Goal: Transaction & Acquisition: Obtain resource

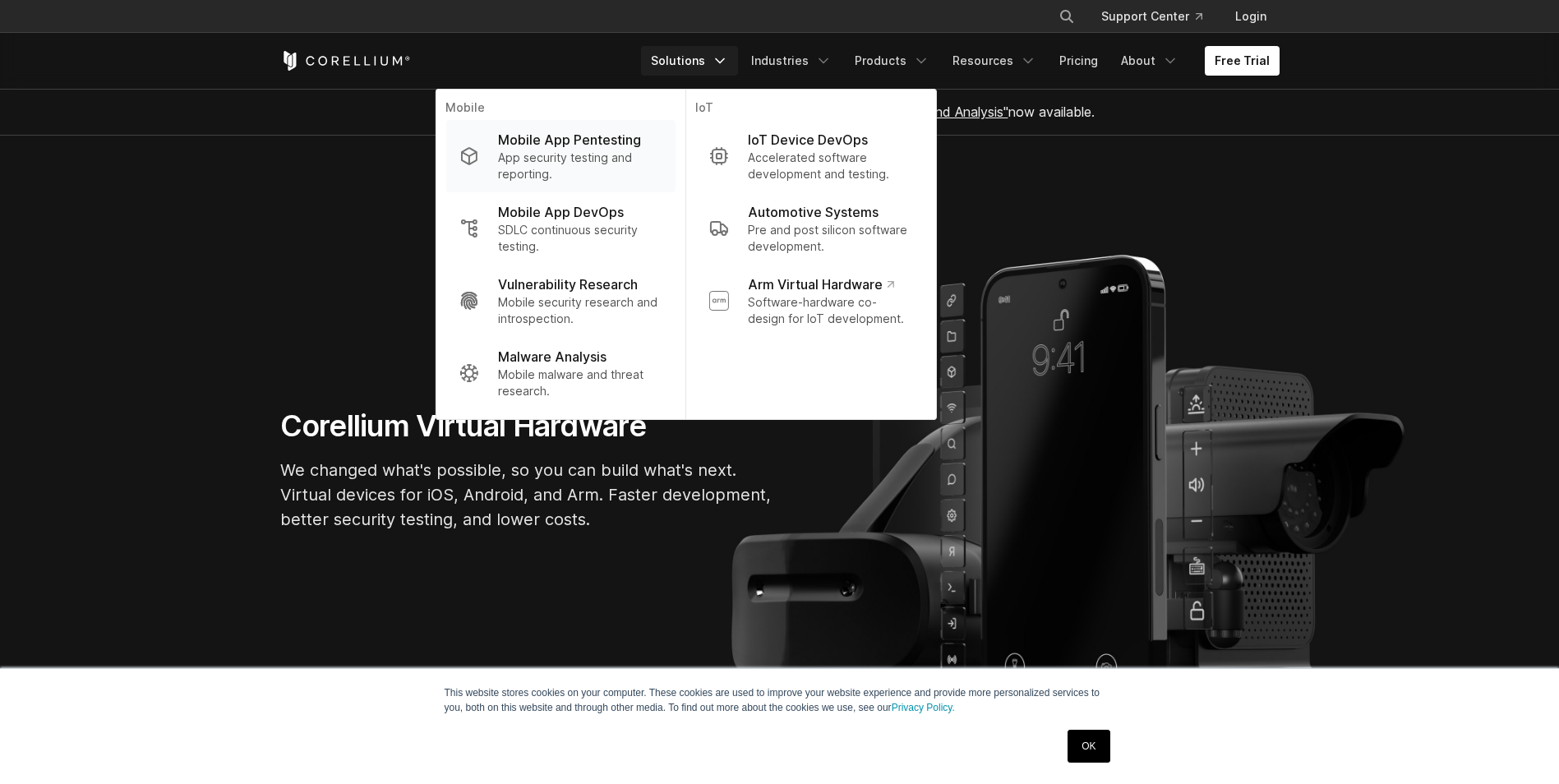
click at [591, 143] on p "Mobile App Pentesting" at bounding box center [569, 139] width 143 height 19
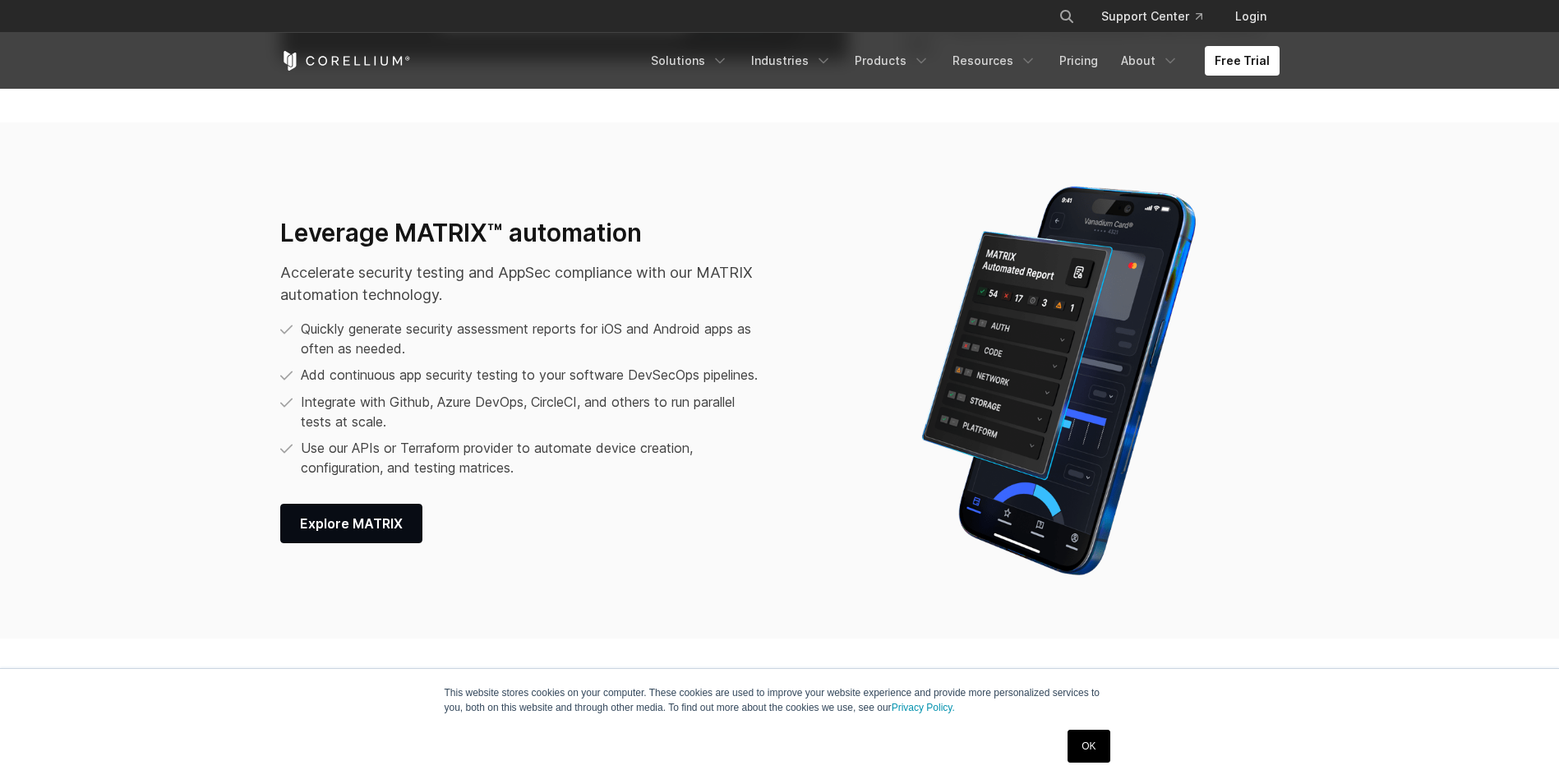
scroll to position [2128, 0]
click at [1240, 60] on link "Free Trial" at bounding box center [1242, 61] width 75 height 30
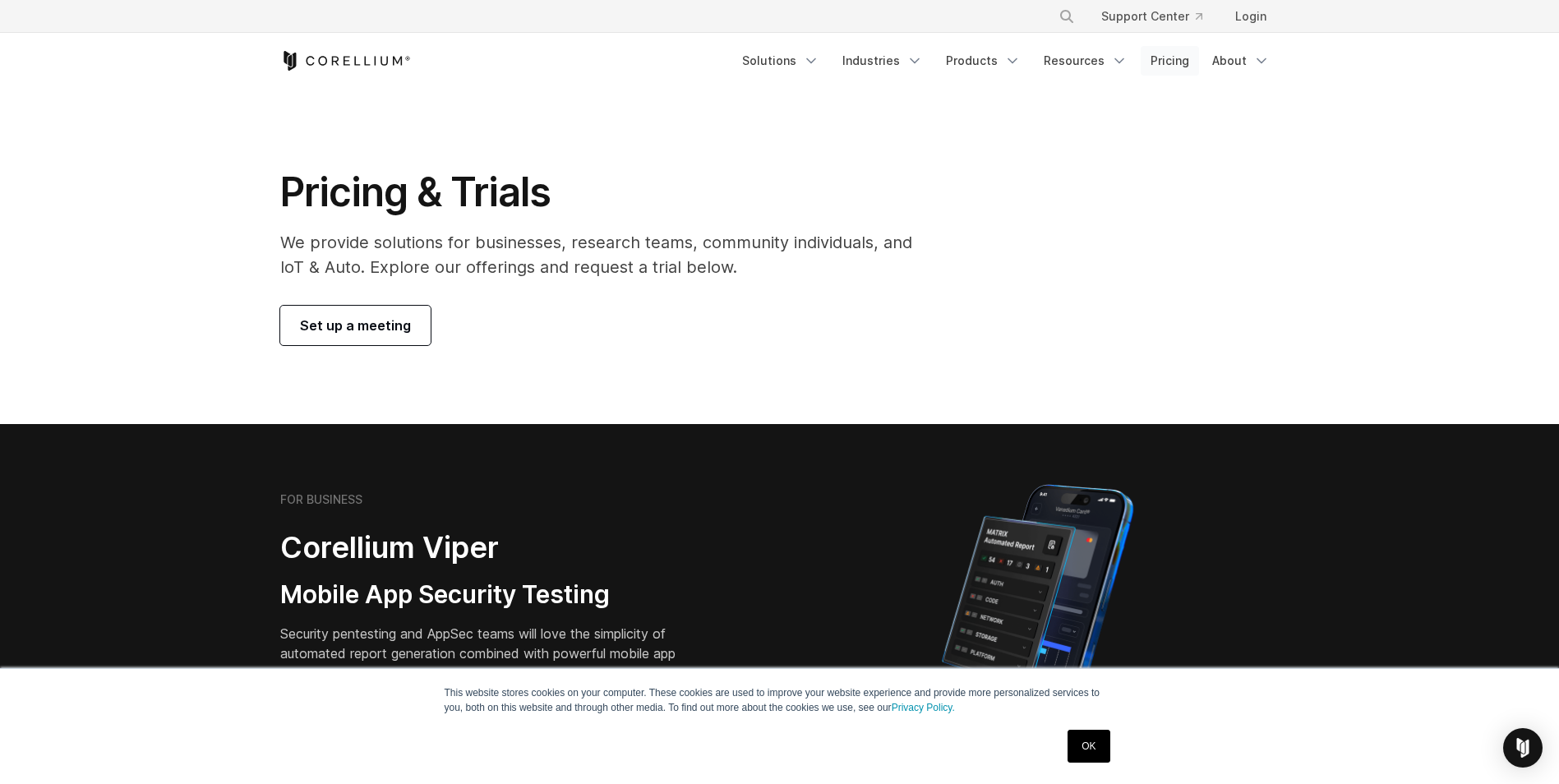
click at [1179, 64] on link "Pricing" at bounding box center [1170, 61] width 58 height 30
click at [1089, 756] on link "OK" at bounding box center [1088, 746] width 42 height 33
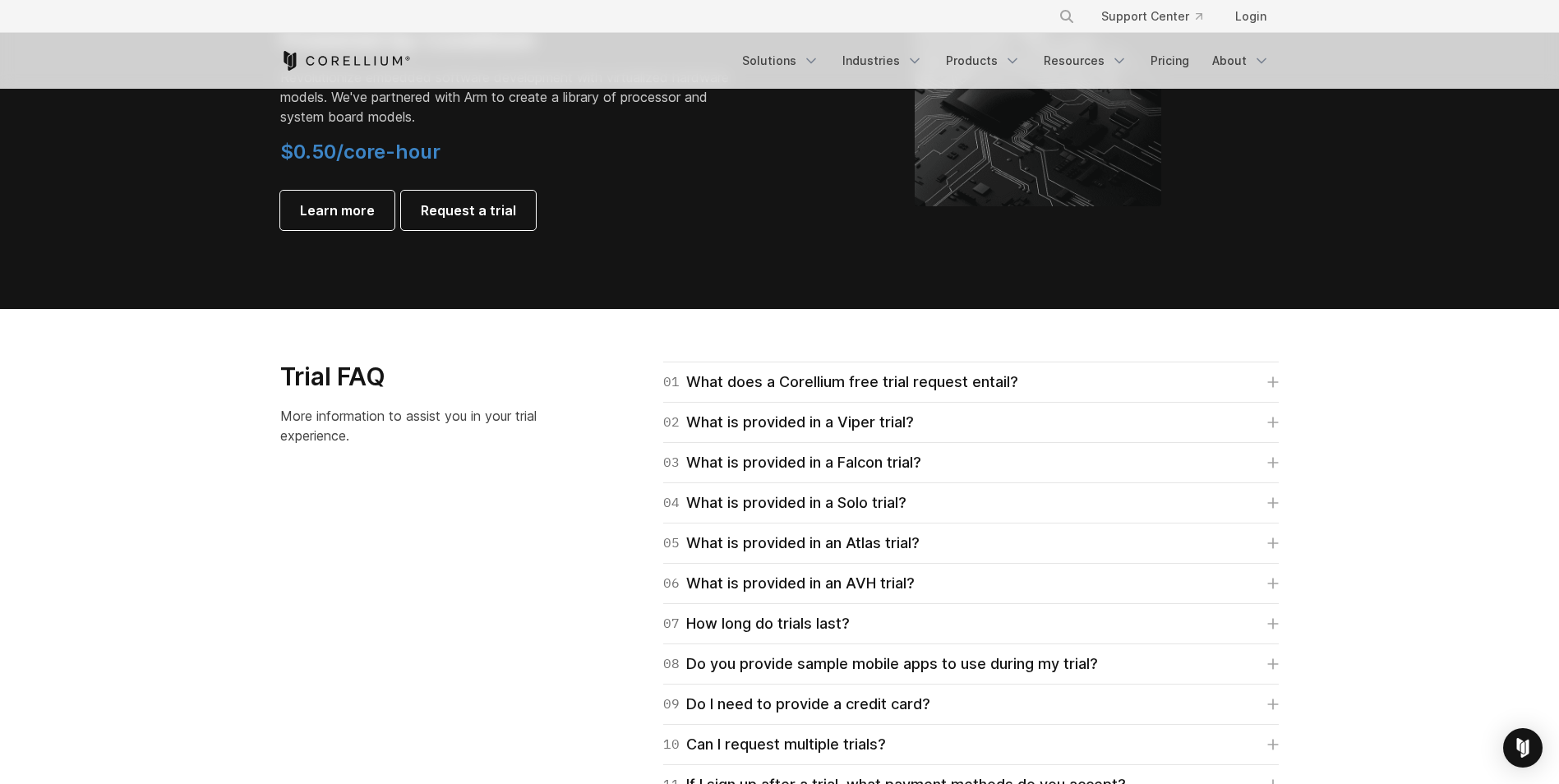
scroll to position [2112, 0]
click at [1076, 376] on link "01 What does a Corellium free trial request entail?" at bounding box center [970, 383] width 615 height 23
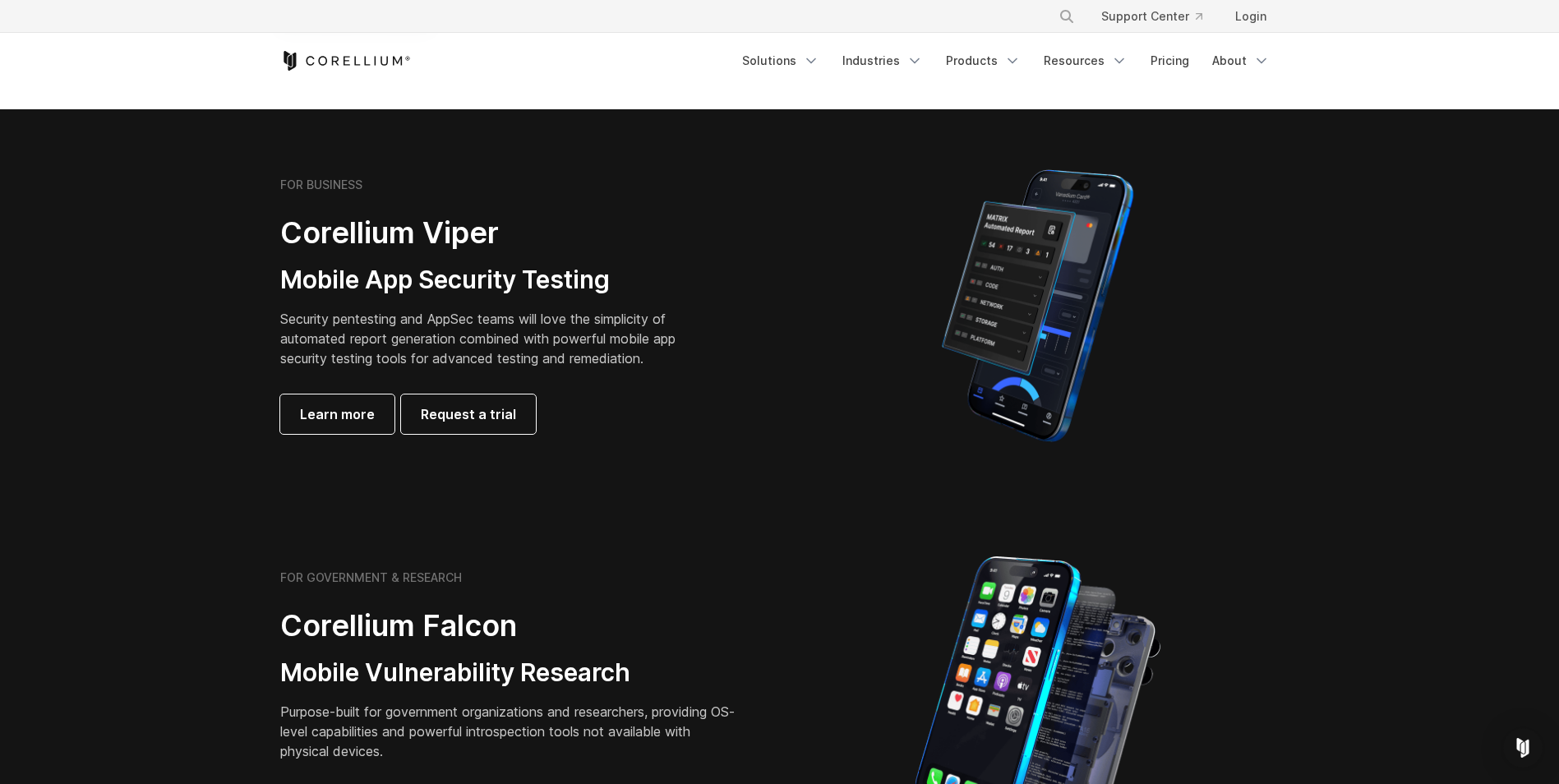
scroll to position [315, 0]
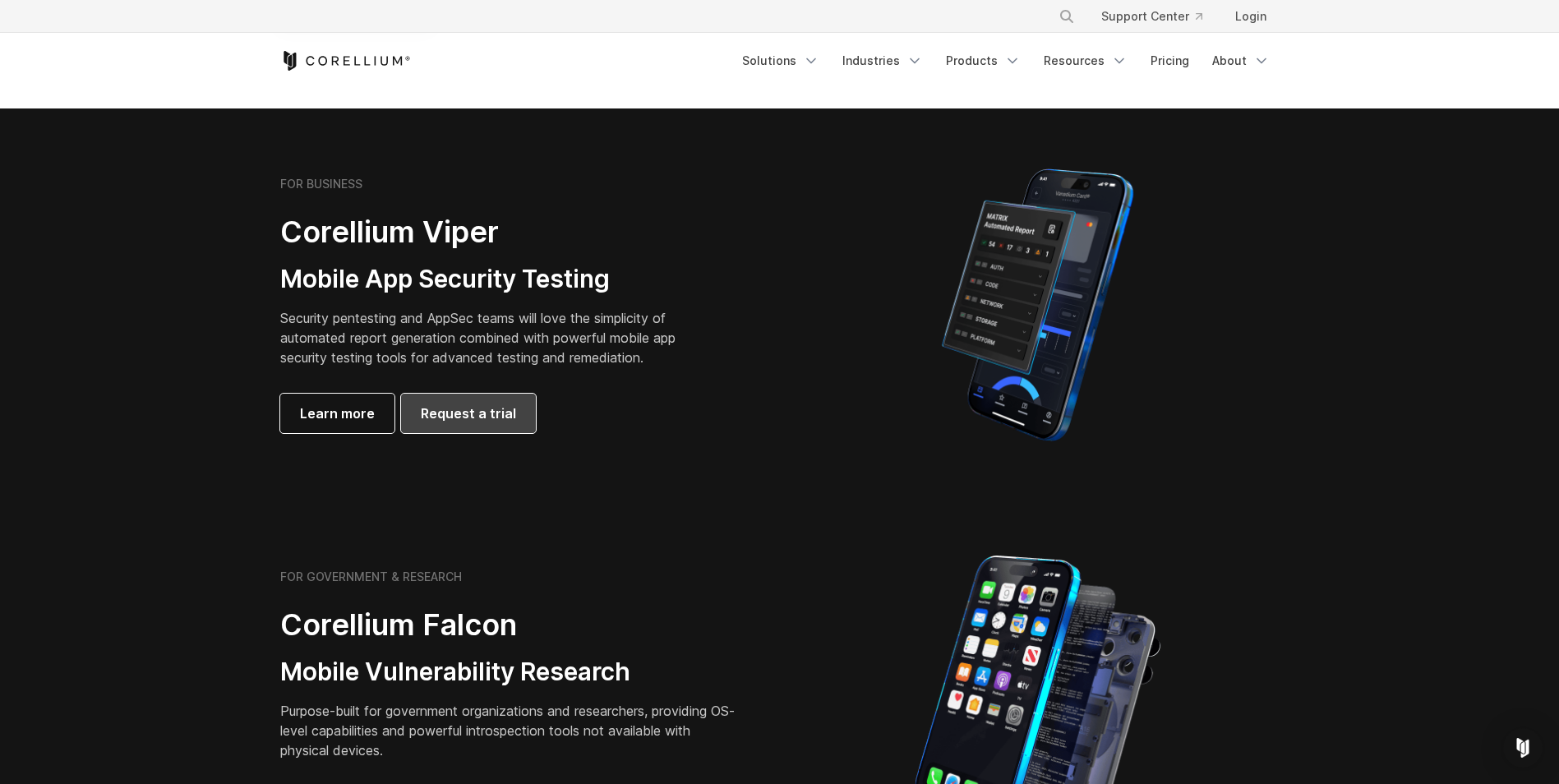
click at [510, 426] on link "Request a trial" at bounding box center [469, 413] width 135 height 40
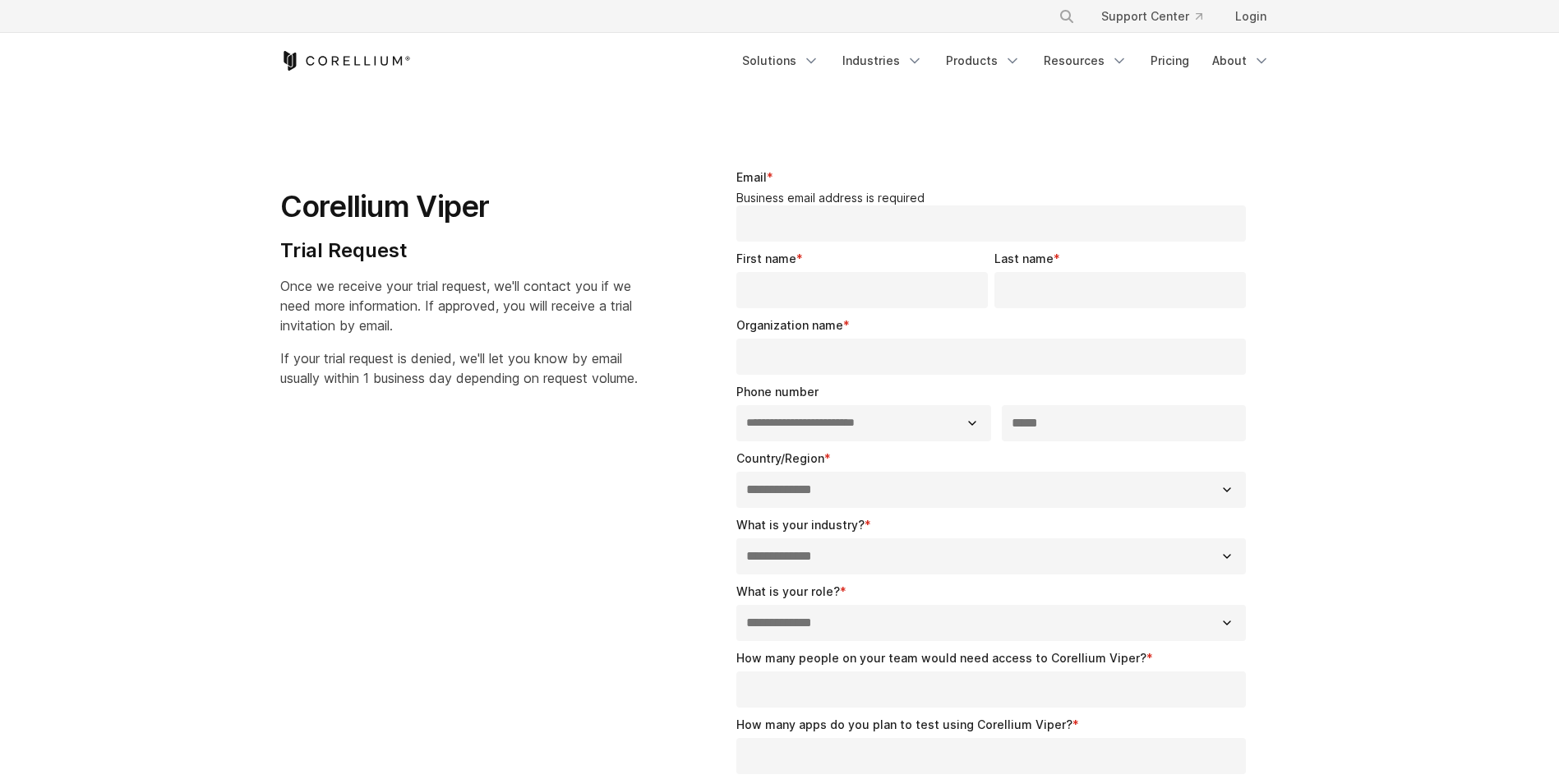
select select "**"
click at [375, 27] on div "× Search our site... Support Center Login" at bounding box center [780, 17] width 999 height 30
click at [362, 53] on div "Free Trial Solutions" at bounding box center [780, 61] width 999 height 56
click at [313, 65] on icon "Corellium Home" at bounding box center [346, 60] width 131 height 19
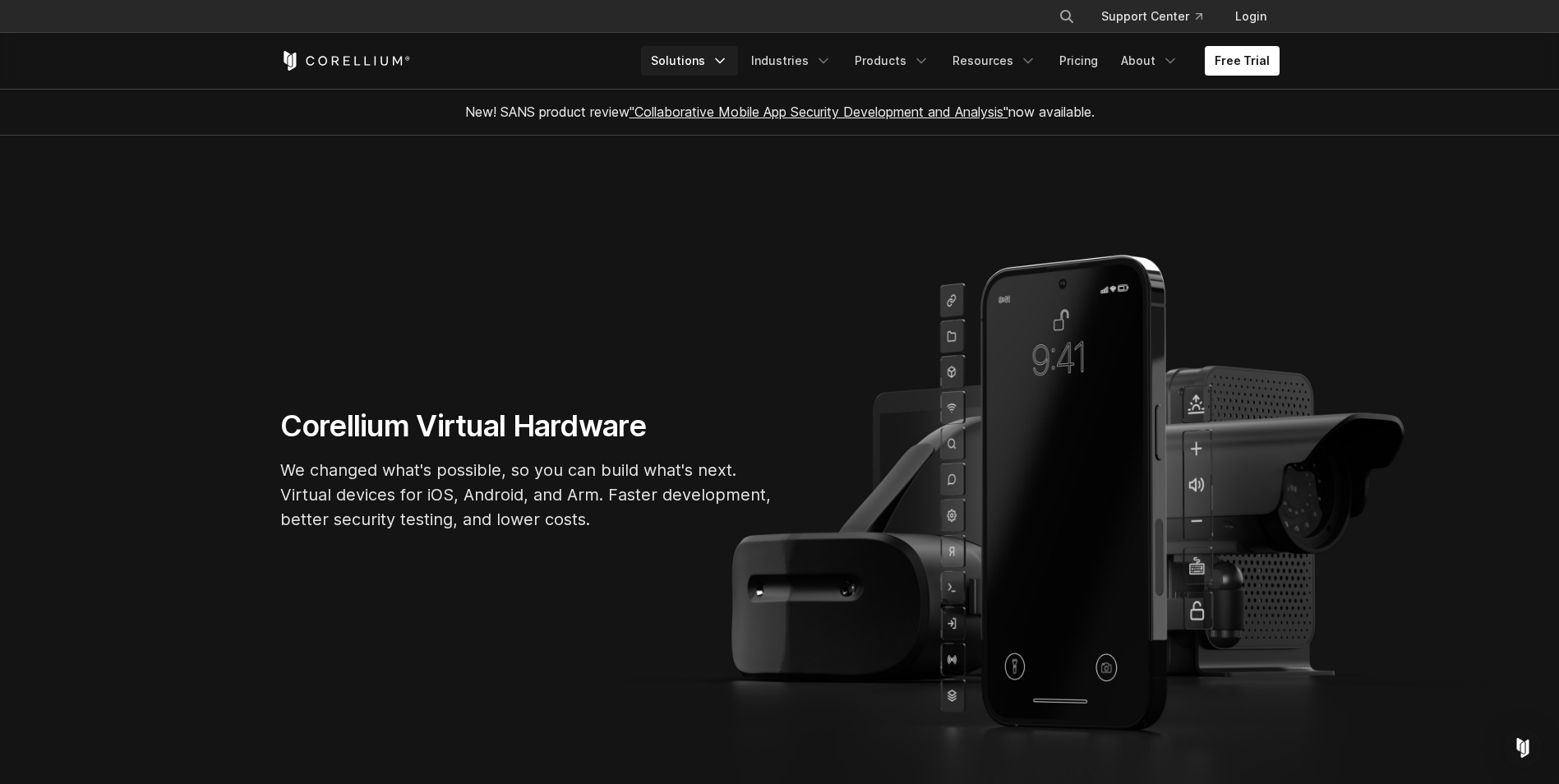
click at [715, 56] on link "Solutions" at bounding box center [689, 61] width 97 height 30
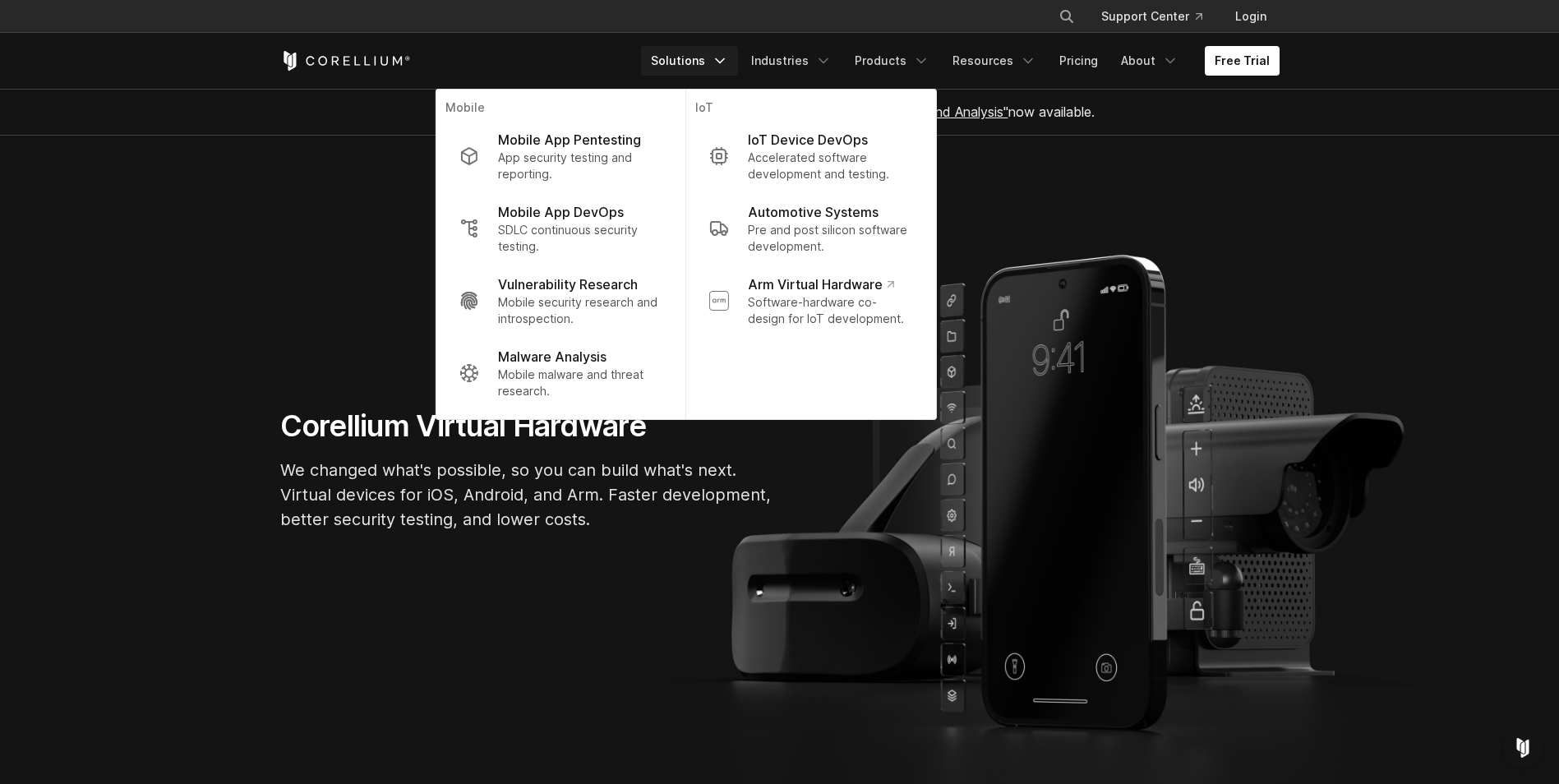
click at [704, 58] on link "Solutions" at bounding box center [689, 61] width 97 height 30
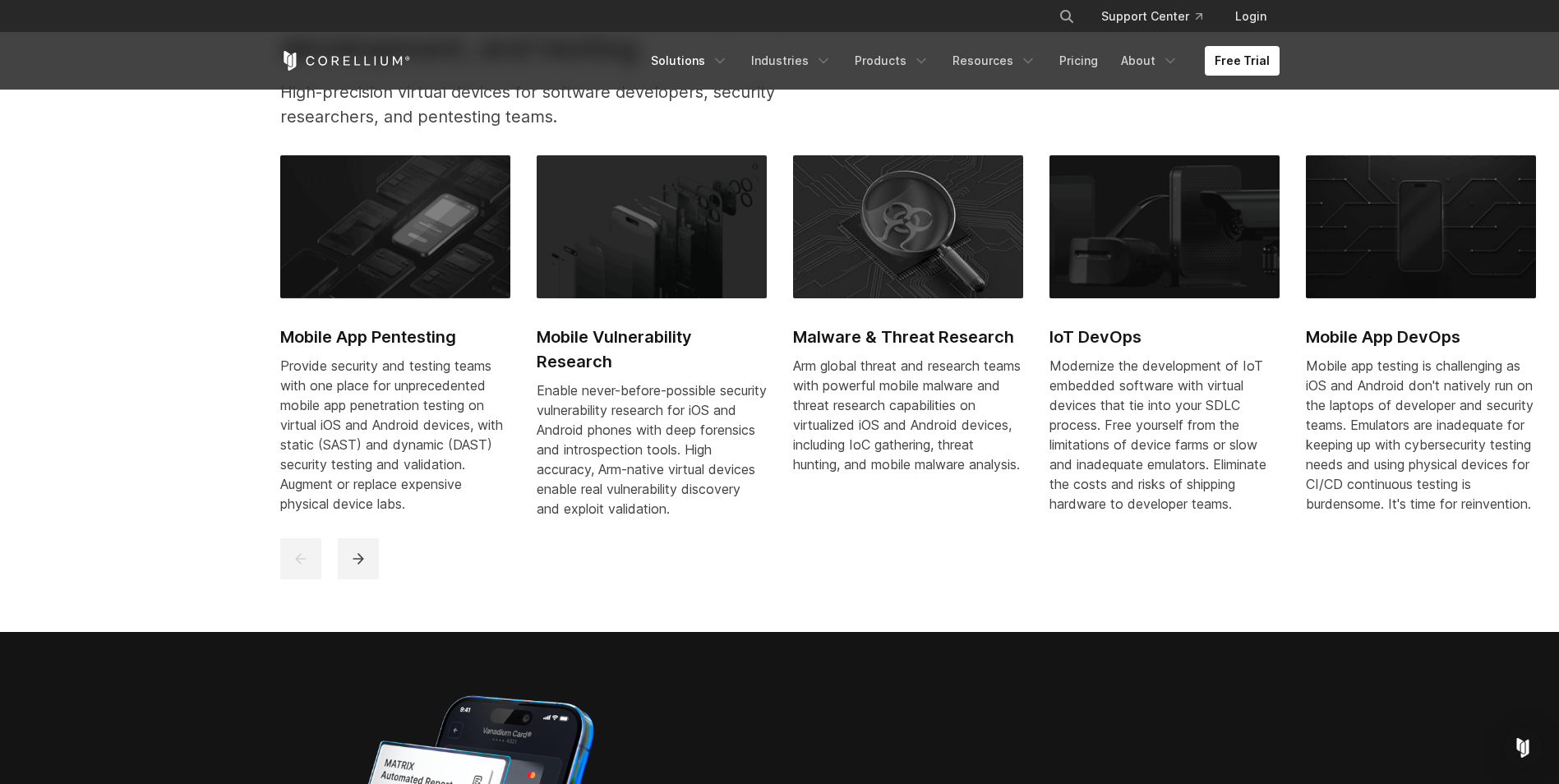
scroll to position [878, 0]
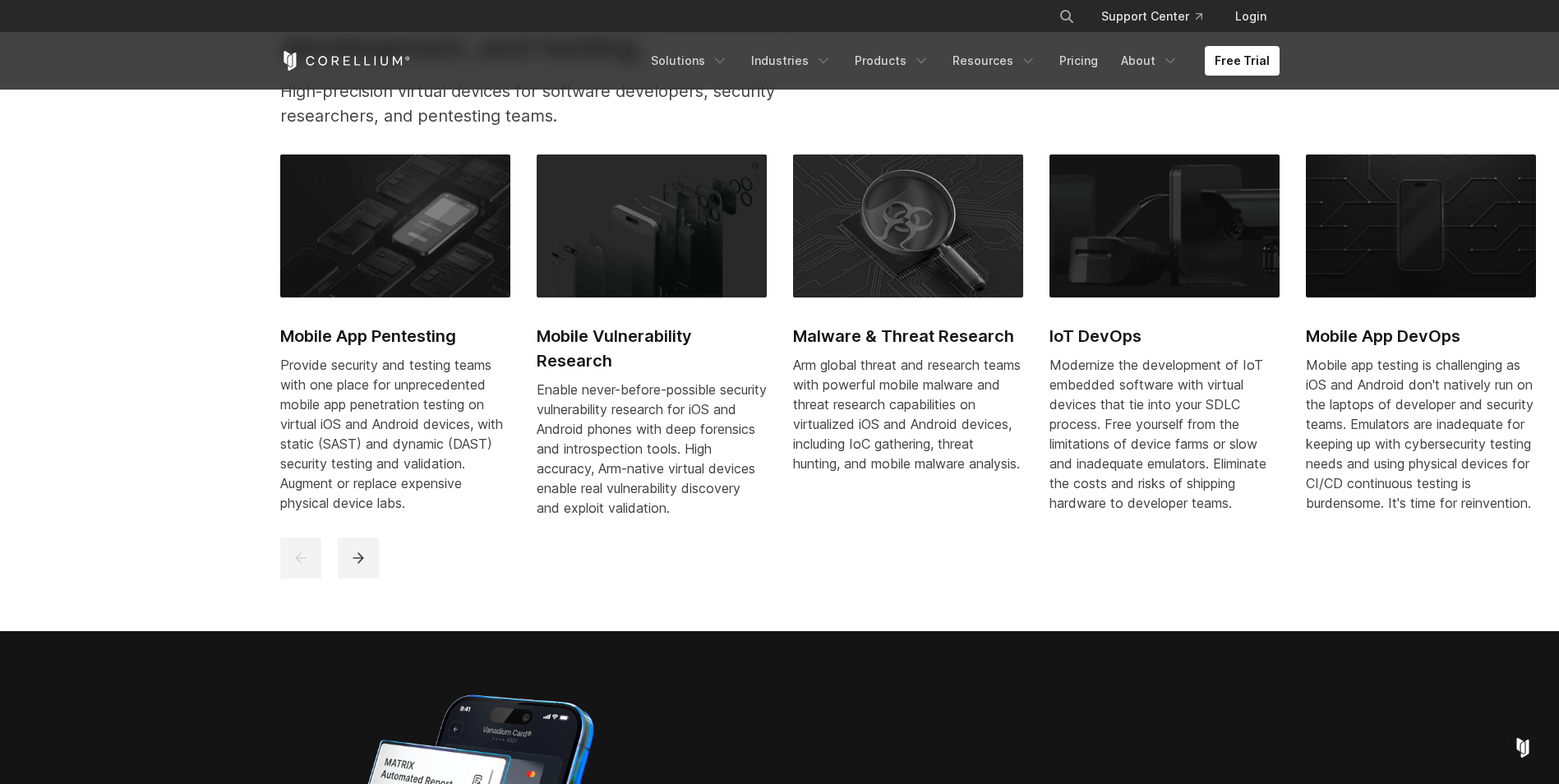
click at [388, 262] on img at bounding box center [395, 226] width 230 height 143
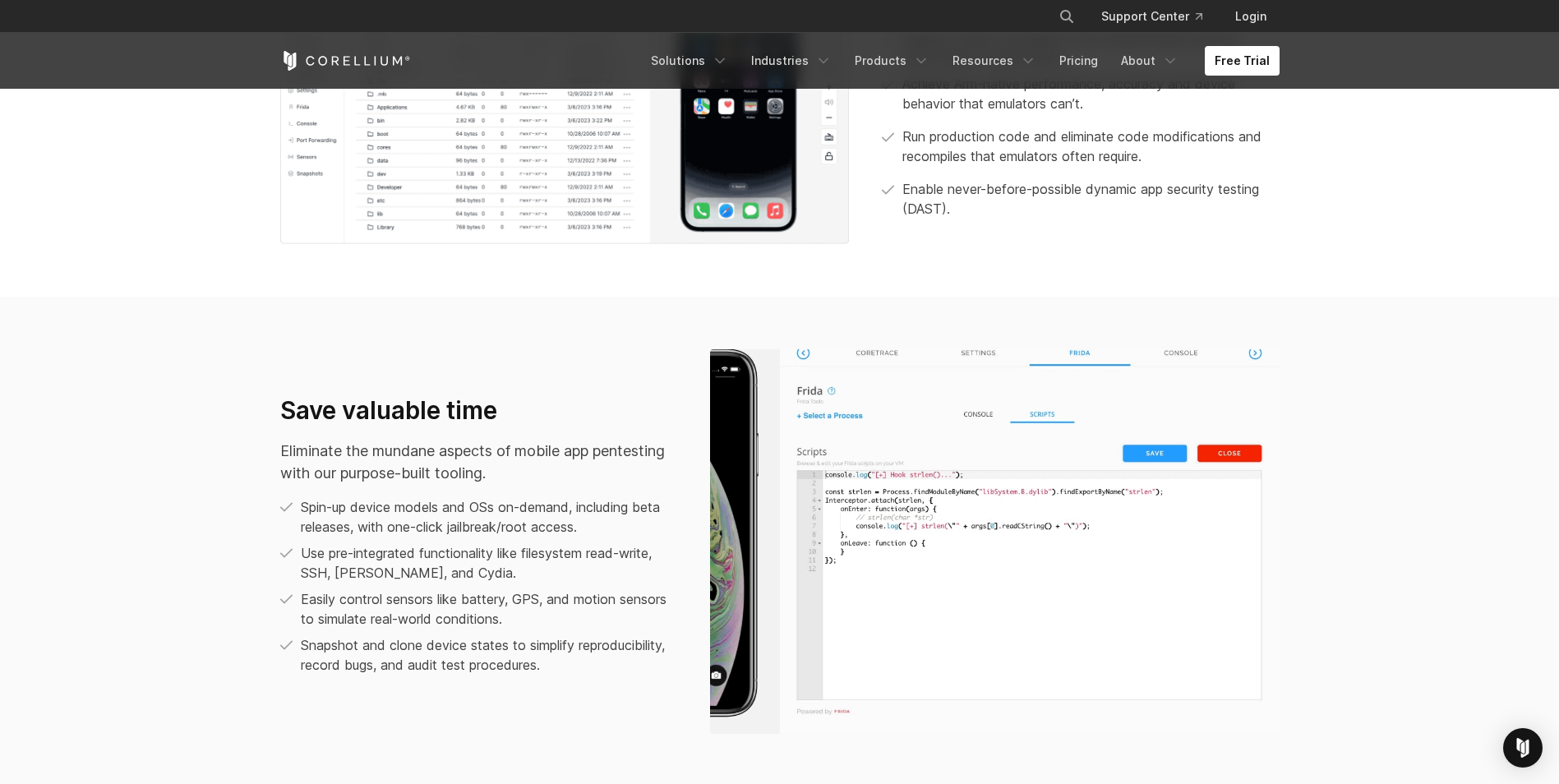
scroll to position [1014, 0]
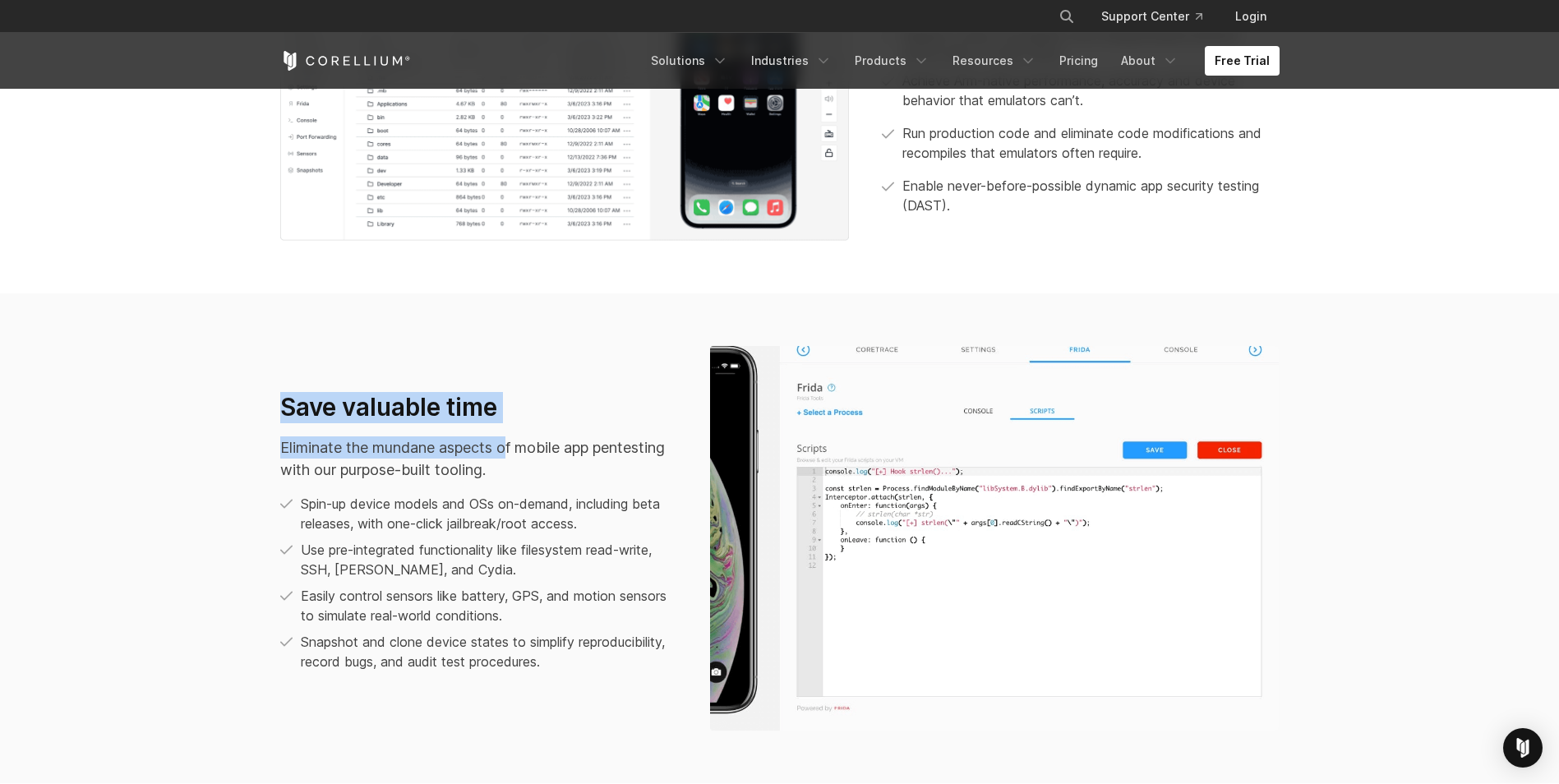
drag, startPoint x: 279, startPoint y: 396, endPoint x: 512, endPoint y: 439, distance: 236.9
click at [512, 439] on div "Save valuable time Eliminate the mundane aspects of mobile app pentesting with …" at bounding box center [479, 538] width 430 height 292
drag, startPoint x: 512, startPoint y: 439, endPoint x: 494, endPoint y: 451, distance: 21.6
click at [494, 451] on p "Eliminate the mundane aspects of mobile app pentesting with our purpose-built t…" at bounding box center [479, 458] width 397 height 44
drag, startPoint x: 494, startPoint y: 471, endPoint x: 245, endPoint y: 402, distance: 258.4
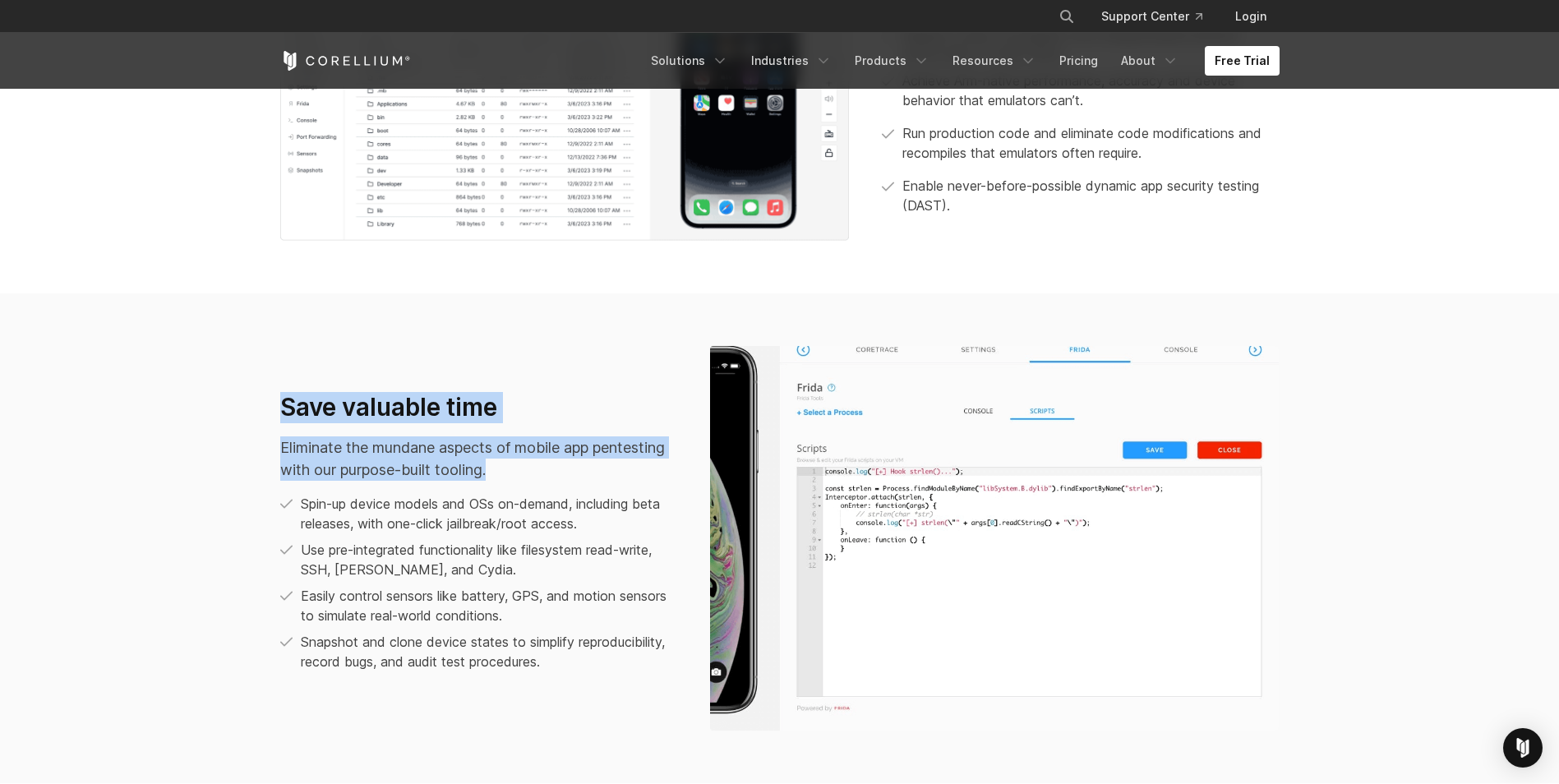
click at [245, 402] on section "Save valuable time Eliminate the mundane aspects of mobile app pentesting with …" at bounding box center [780, 538] width 1559 height 490
drag, startPoint x: 245, startPoint y: 402, endPoint x: 353, endPoint y: 450, distance: 118.2
click at [353, 450] on p "Eliminate the mundane aspects of mobile app pentesting with our purpose-built t…" at bounding box center [479, 458] width 397 height 44
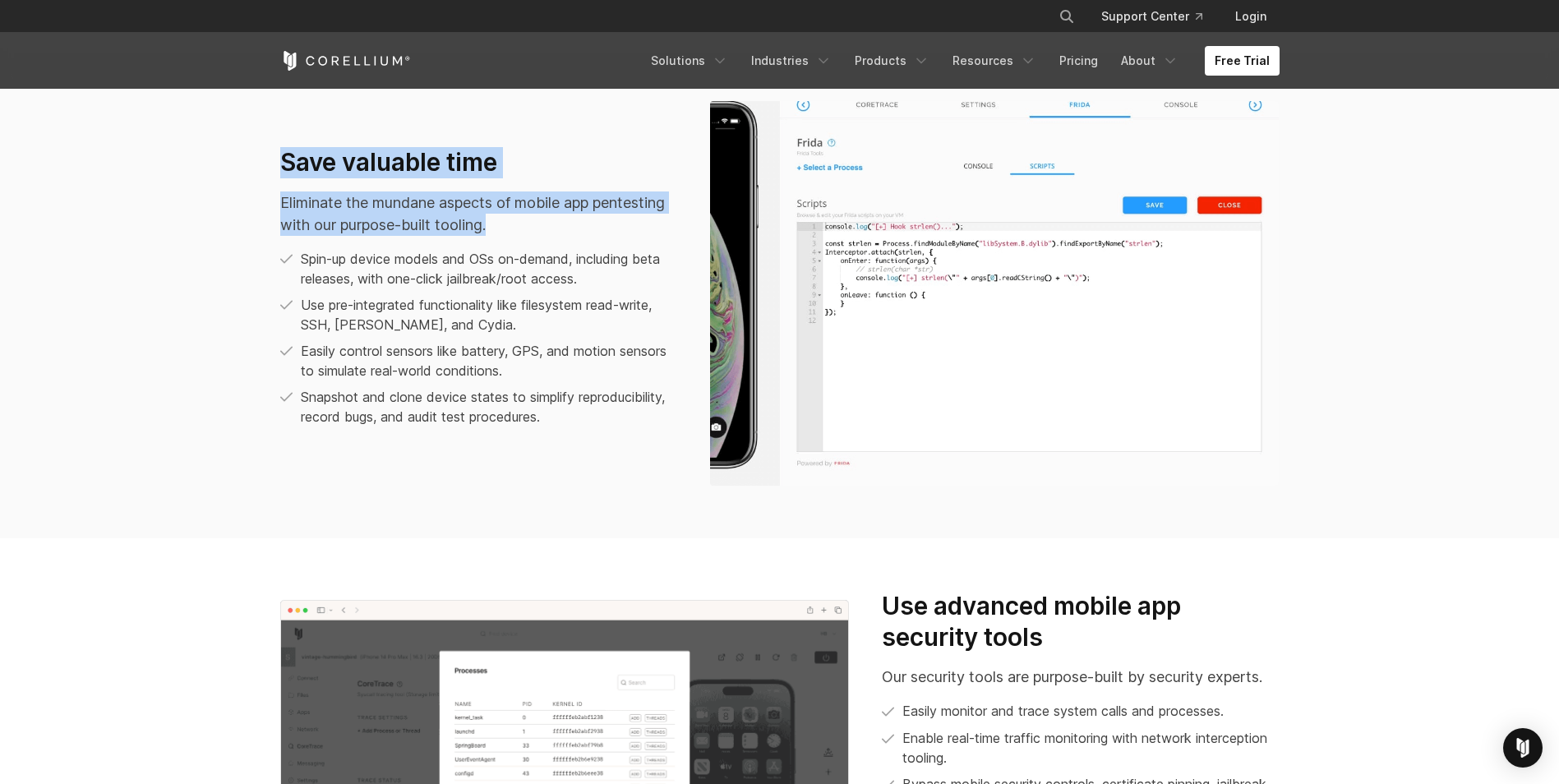
scroll to position [1254, 0]
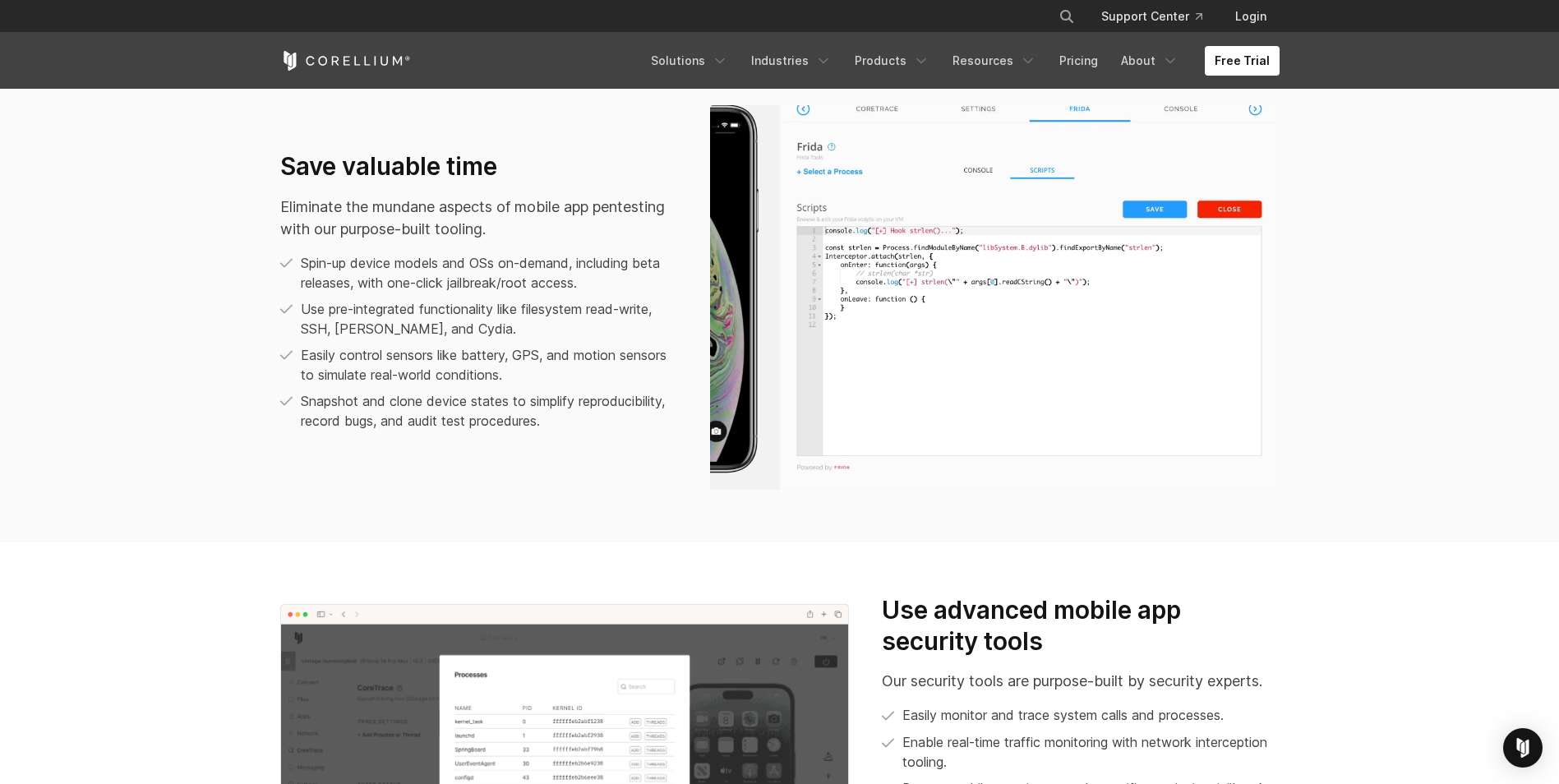
click at [359, 464] on div "Save valuable time Eliminate the mundane aspects of mobile app pentesting with …" at bounding box center [780, 297] width 1032 height 385
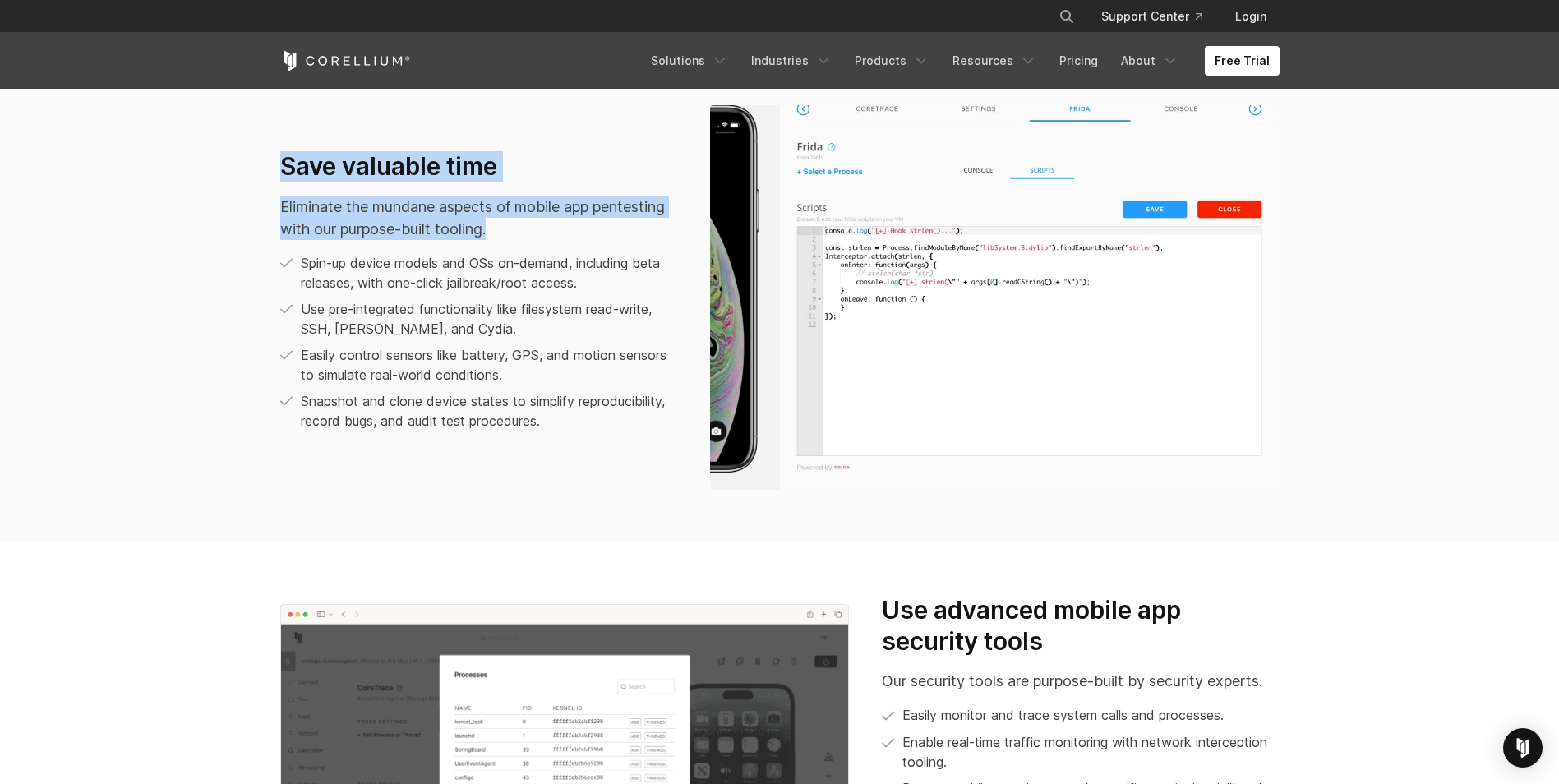
drag, startPoint x: 279, startPoint y: 170, endPoint x: 517, endPoint y: 225, distance: 244.3
click at [517, 225] on div "Save valuable time Eliminate the mundane aspects of mobile app pentesting with …" at bounding box center [479, 297] width 430 height 292
click at [517, 225] on p "Eliminate the mundane aspects of mobile app pentesting with our purpose-built t…" at bounding box center [479, 218] width 397 height 44
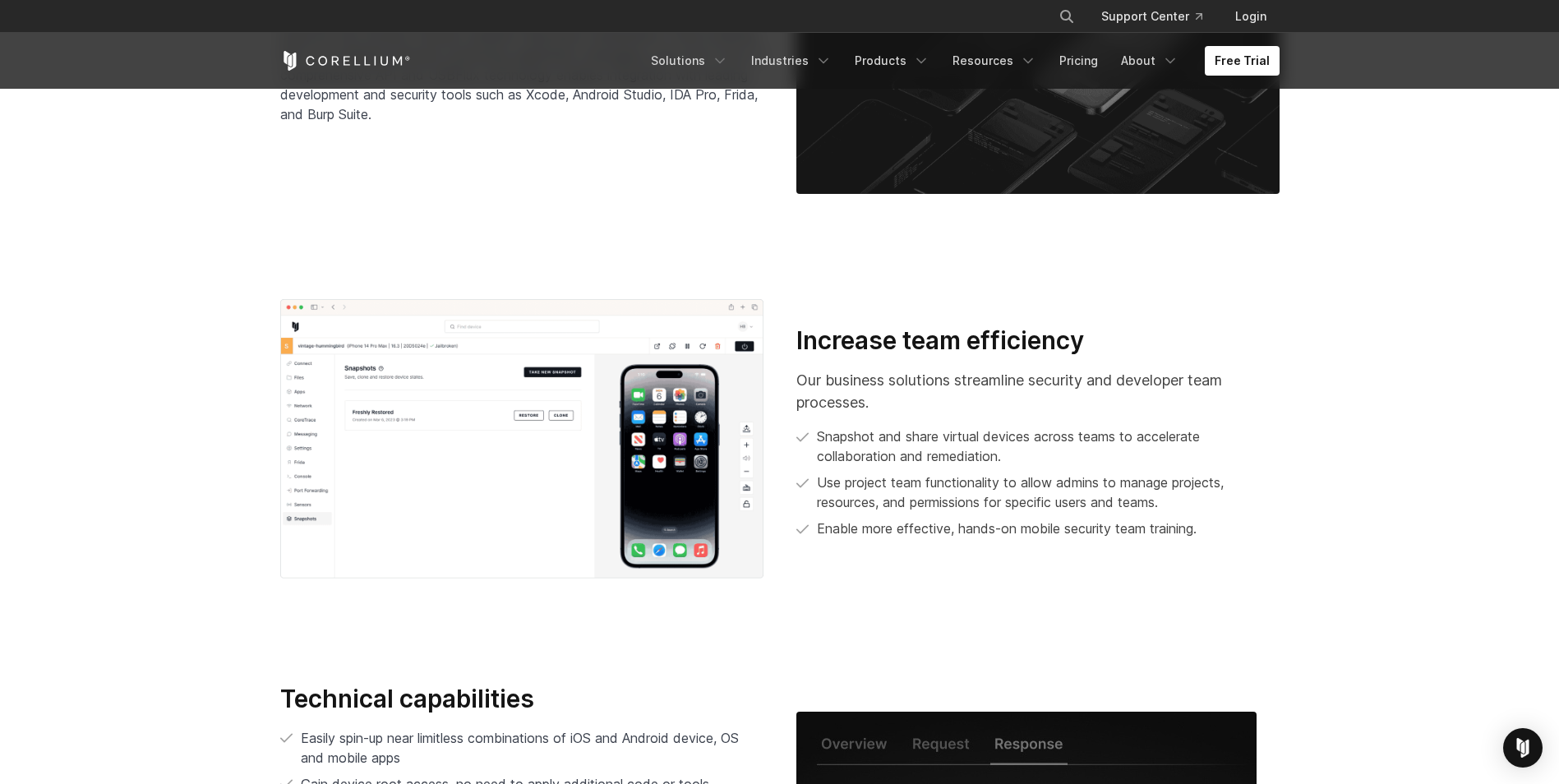
scroll to position [2903, 0]
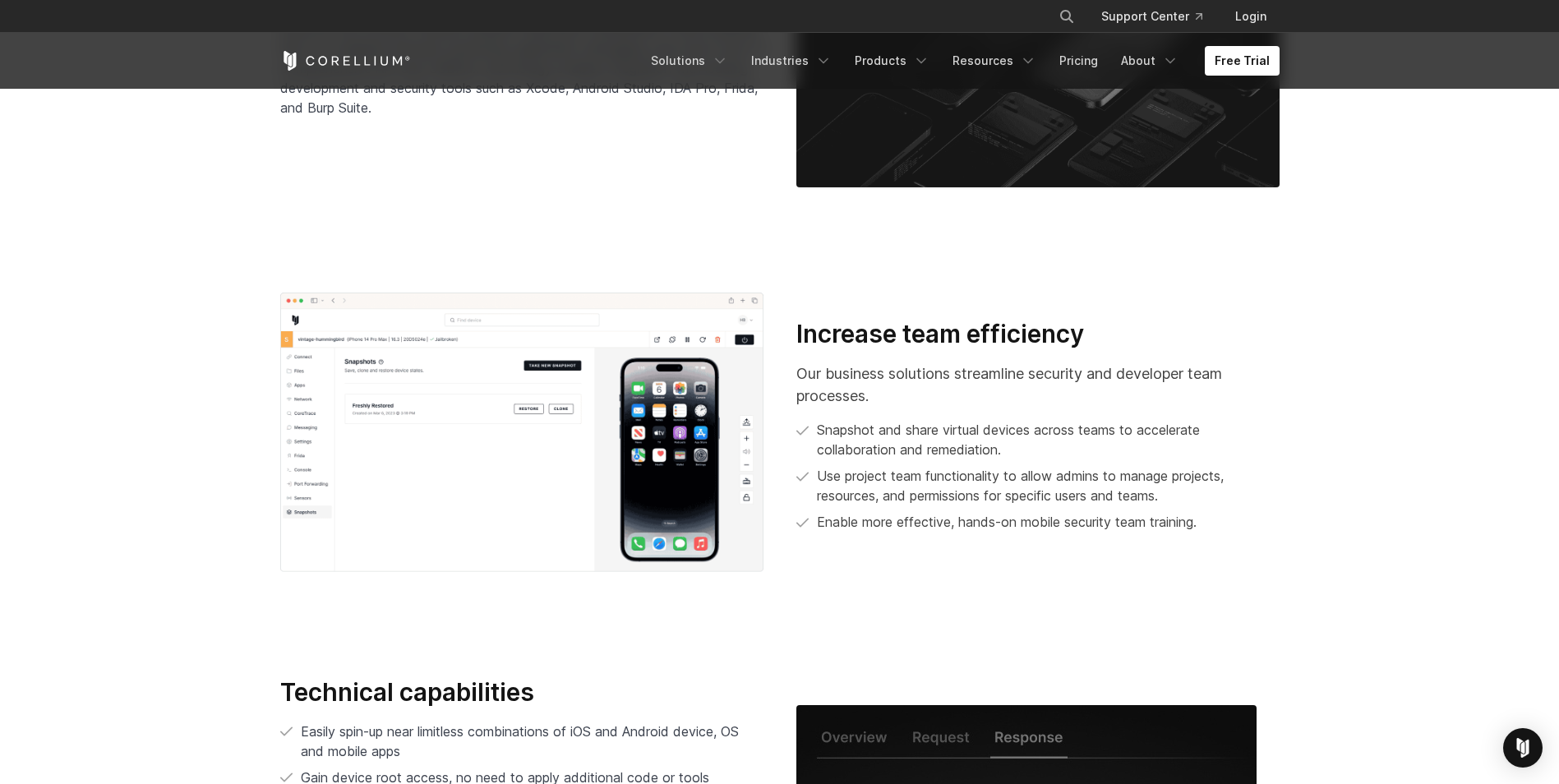
click at [955, 329] on h3 "Increase team efficiency" at bounding box center [1038, 335] width 483 height 31
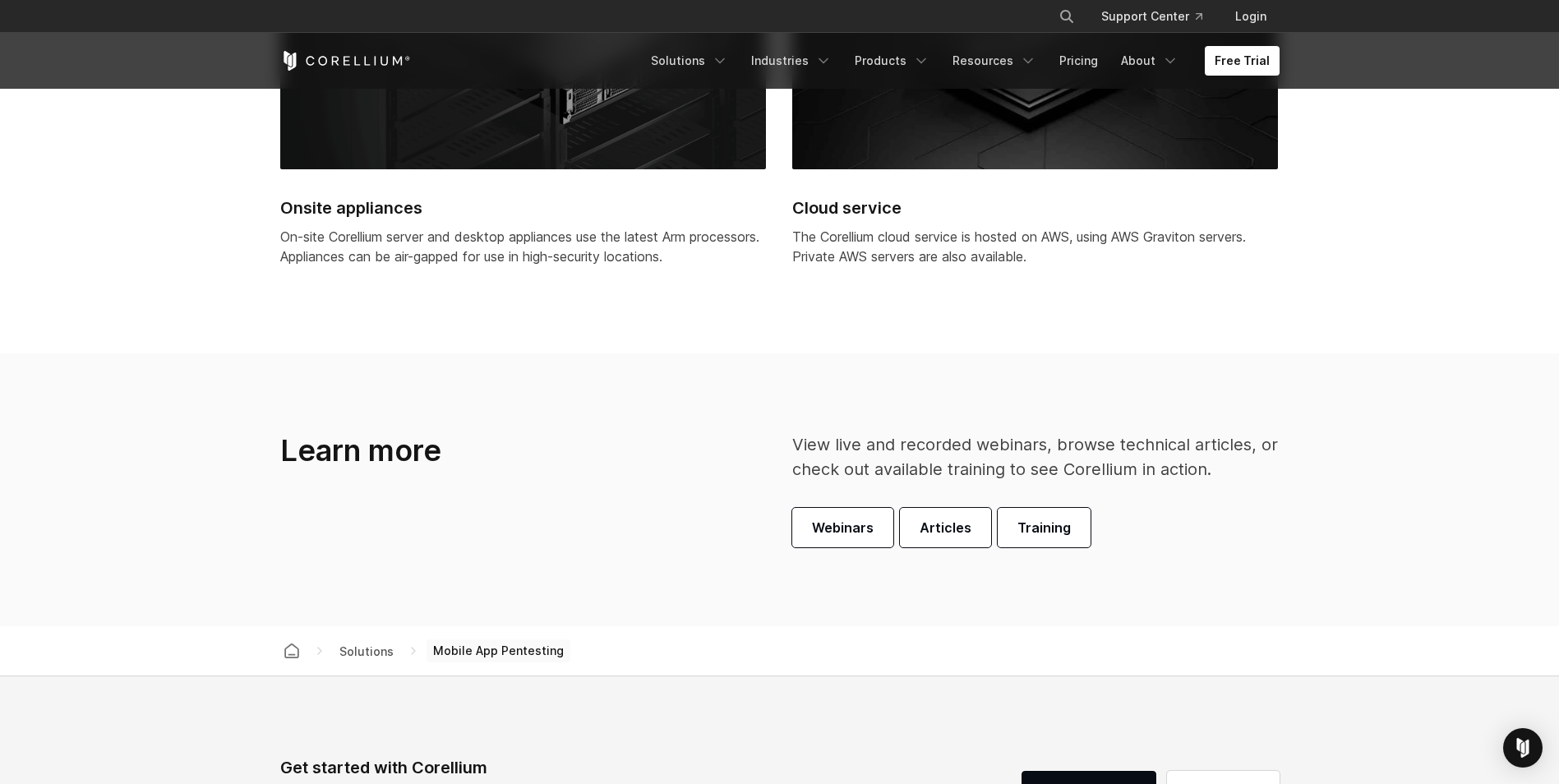
scroll to position [4580, 0]
click at [1532, 750] on div "Open Intercom Messenger" at bounding box center [1523, 748] width 43 height 43
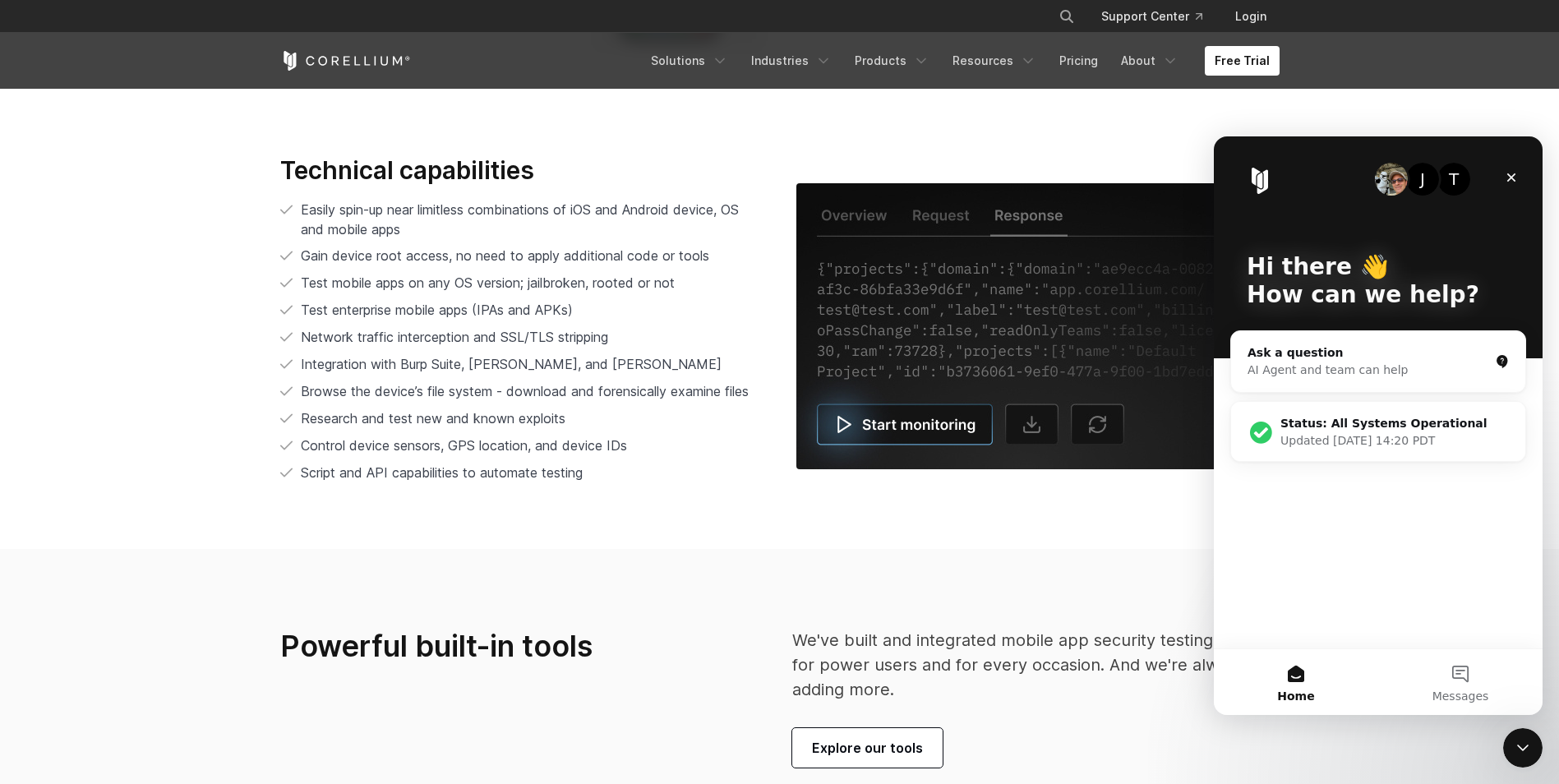
scroll to position [3418, 0]
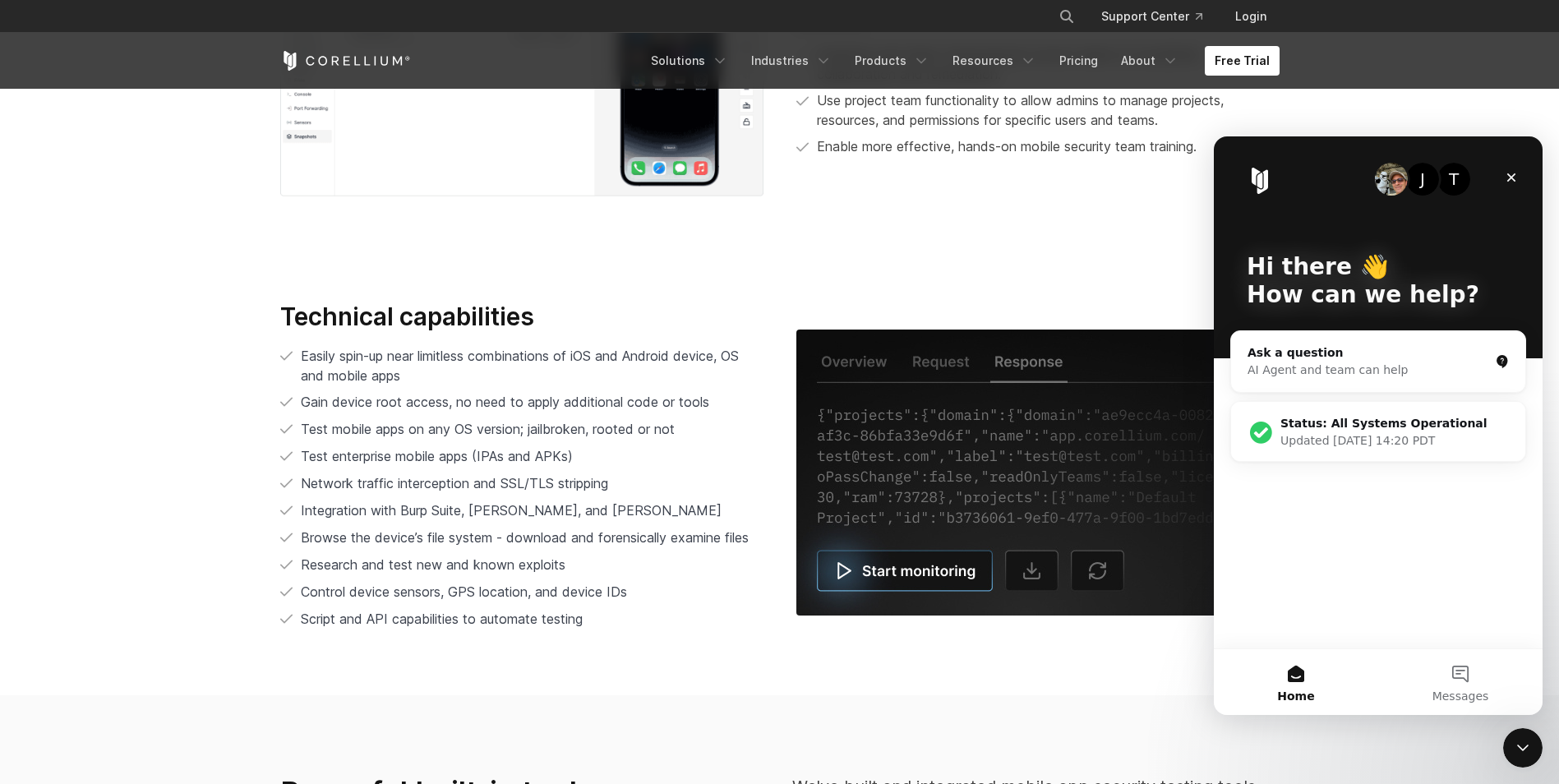
click at [693, 476] on li "Network traffic interception and SSL/TLS stripping" at bounding box center [522, 483] width 483 height 20
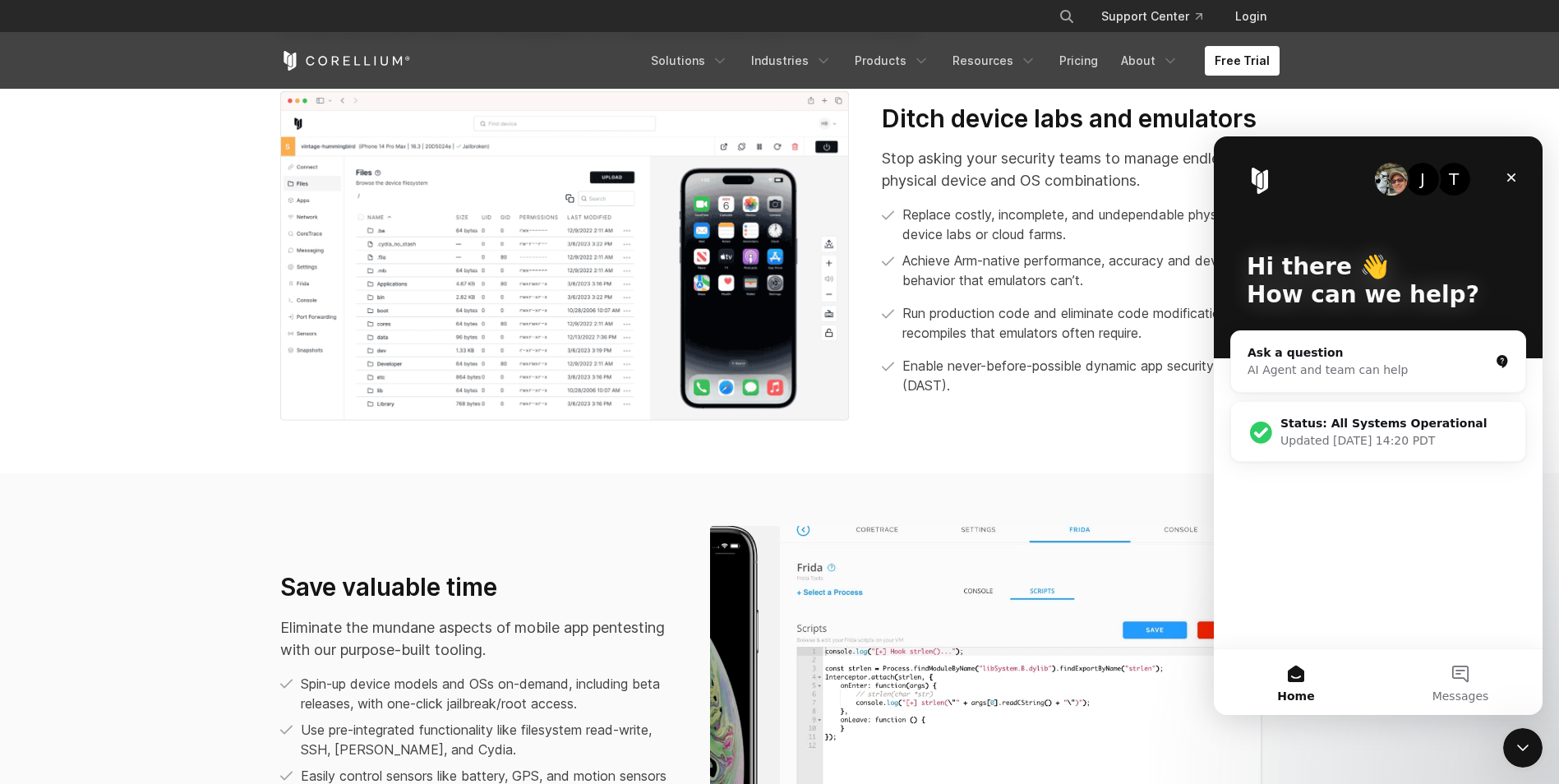
scroll to position [832, 0]
click at [1512, 742] on icon "Close Intercom Messenger" at bounding box center [1520, 744] width 19 height 19
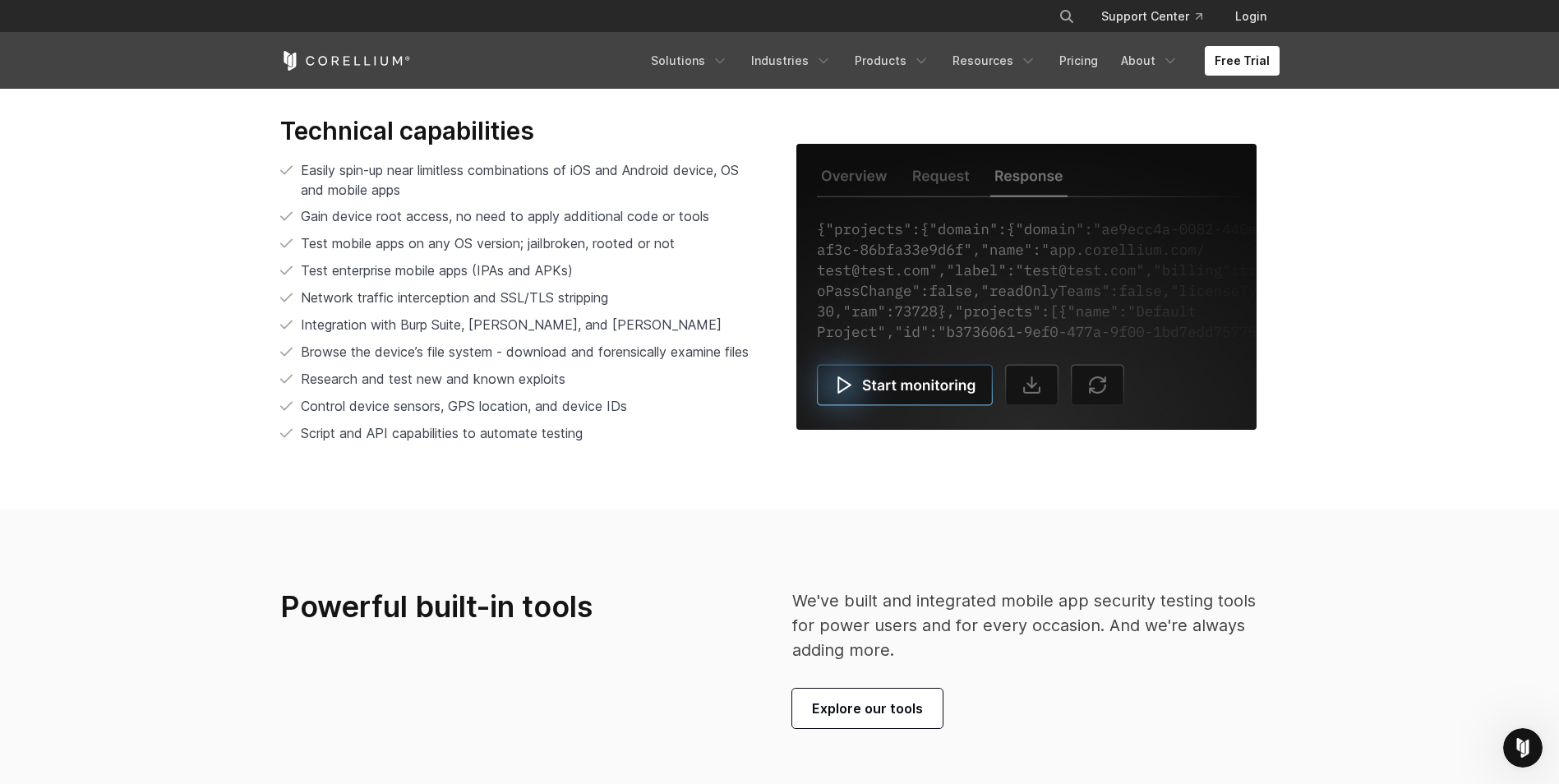
scroll to position [3273, 0]
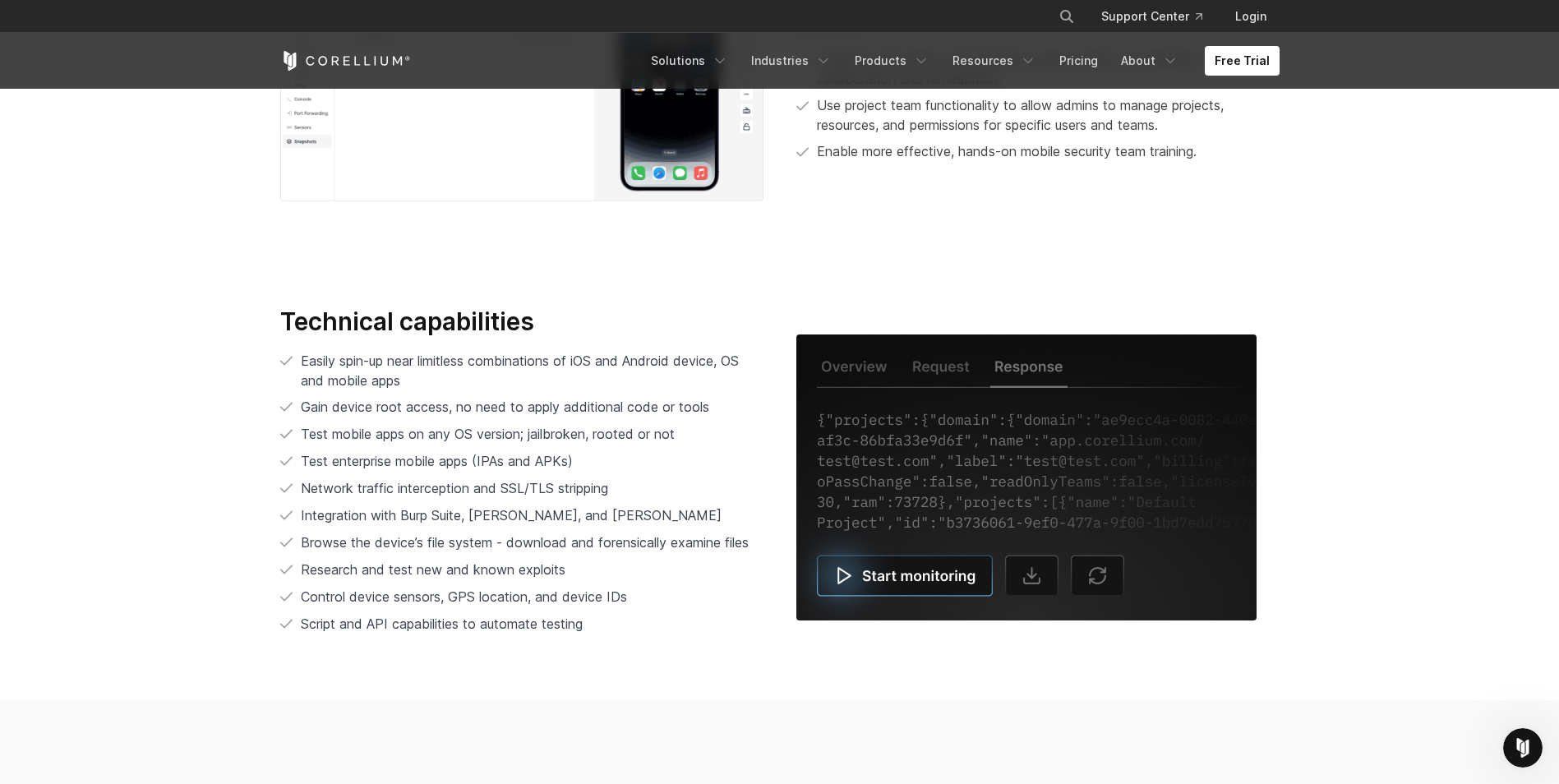
click at [934, 376] on img at bounding box center [1026, 478] width 460 height 286
click at [851, 354] on img at bounding box center [1026, 478] width 460 height 286
click at [898, 574] on img at bounding box center [1026, 478] width 460 height 286
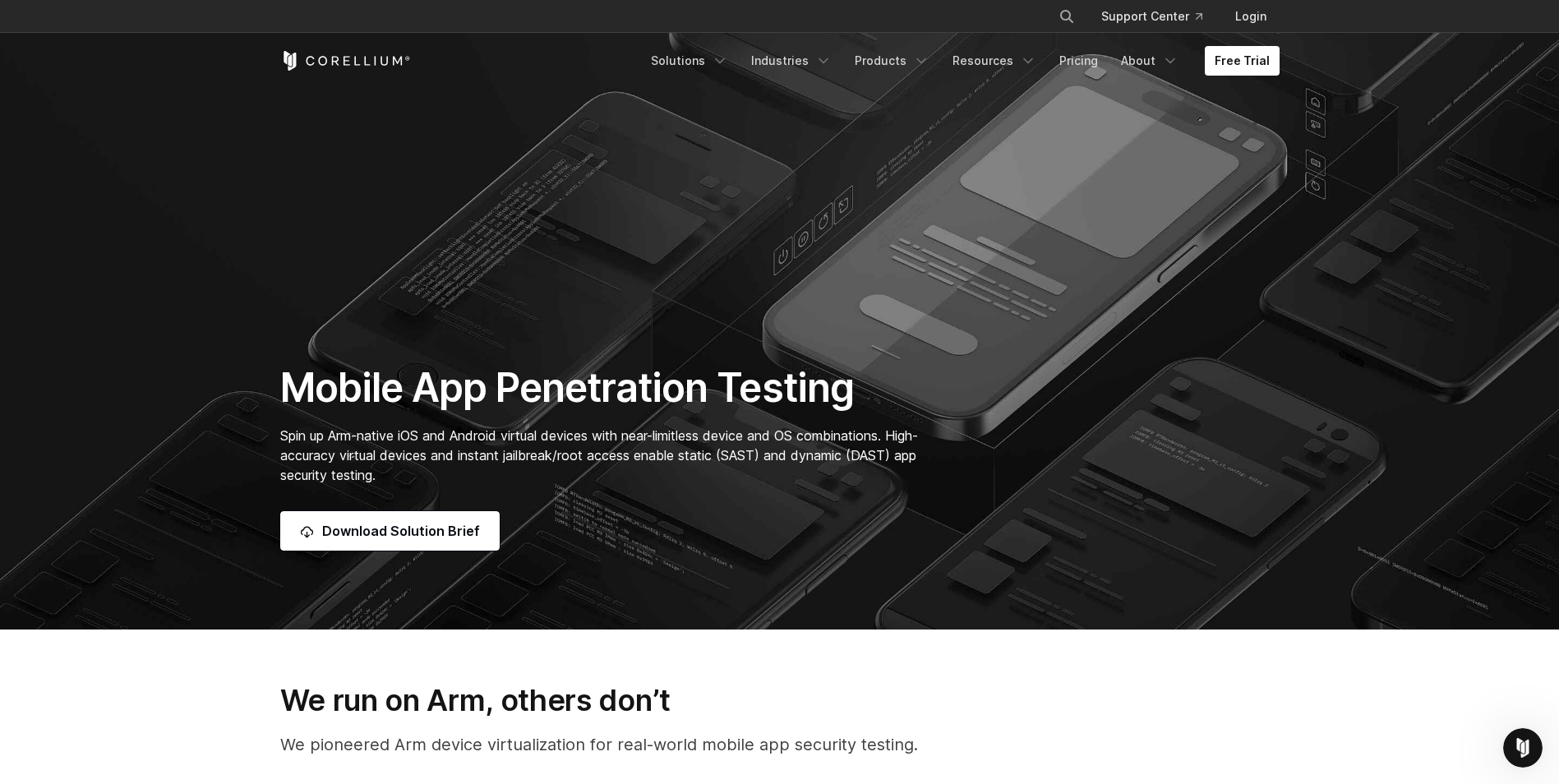
scroll to position [111, 0]
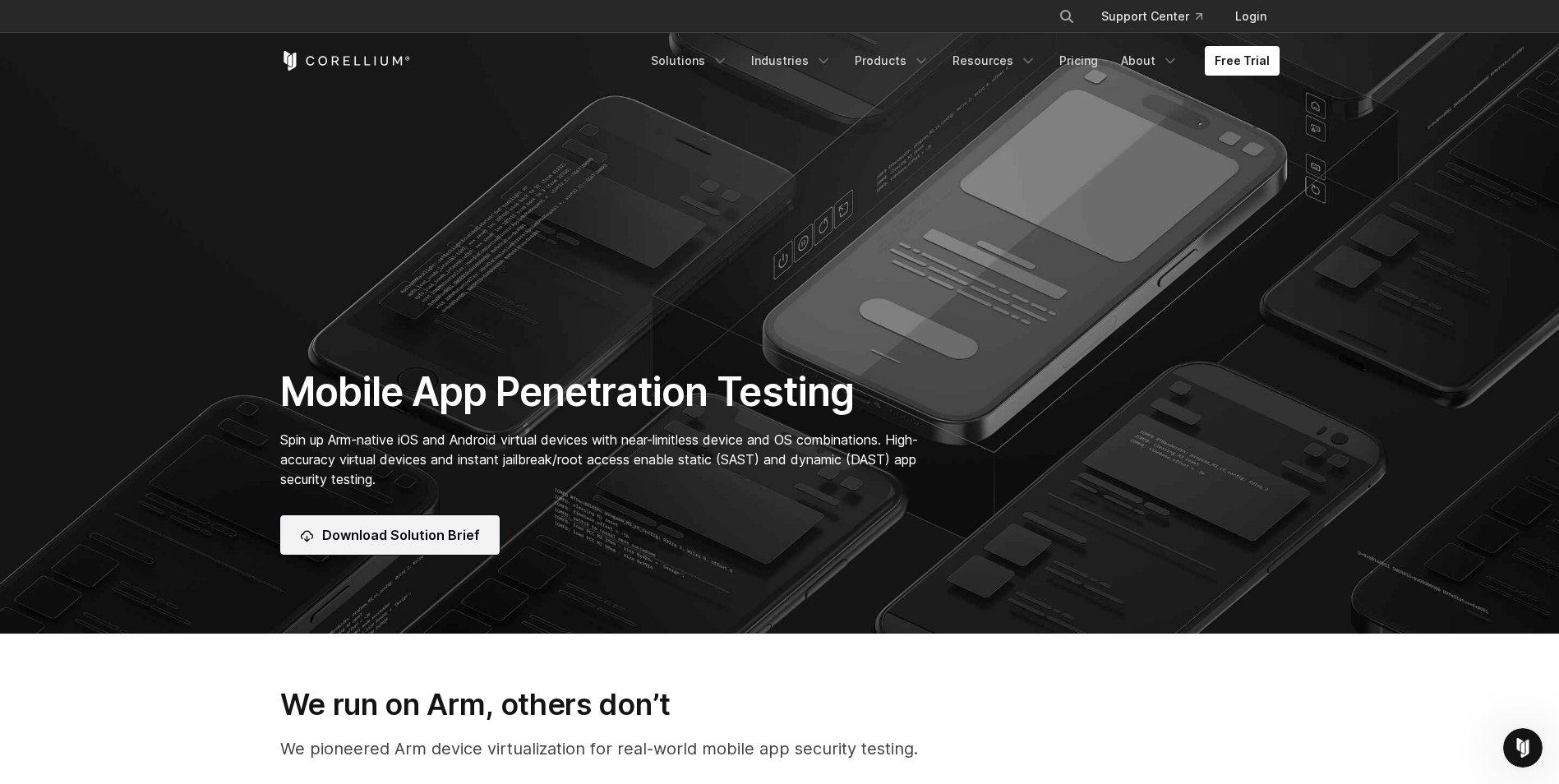
click at [375, 518] on link "Download Solution Brief" at bounding box center [390, 535] width 220 height 40
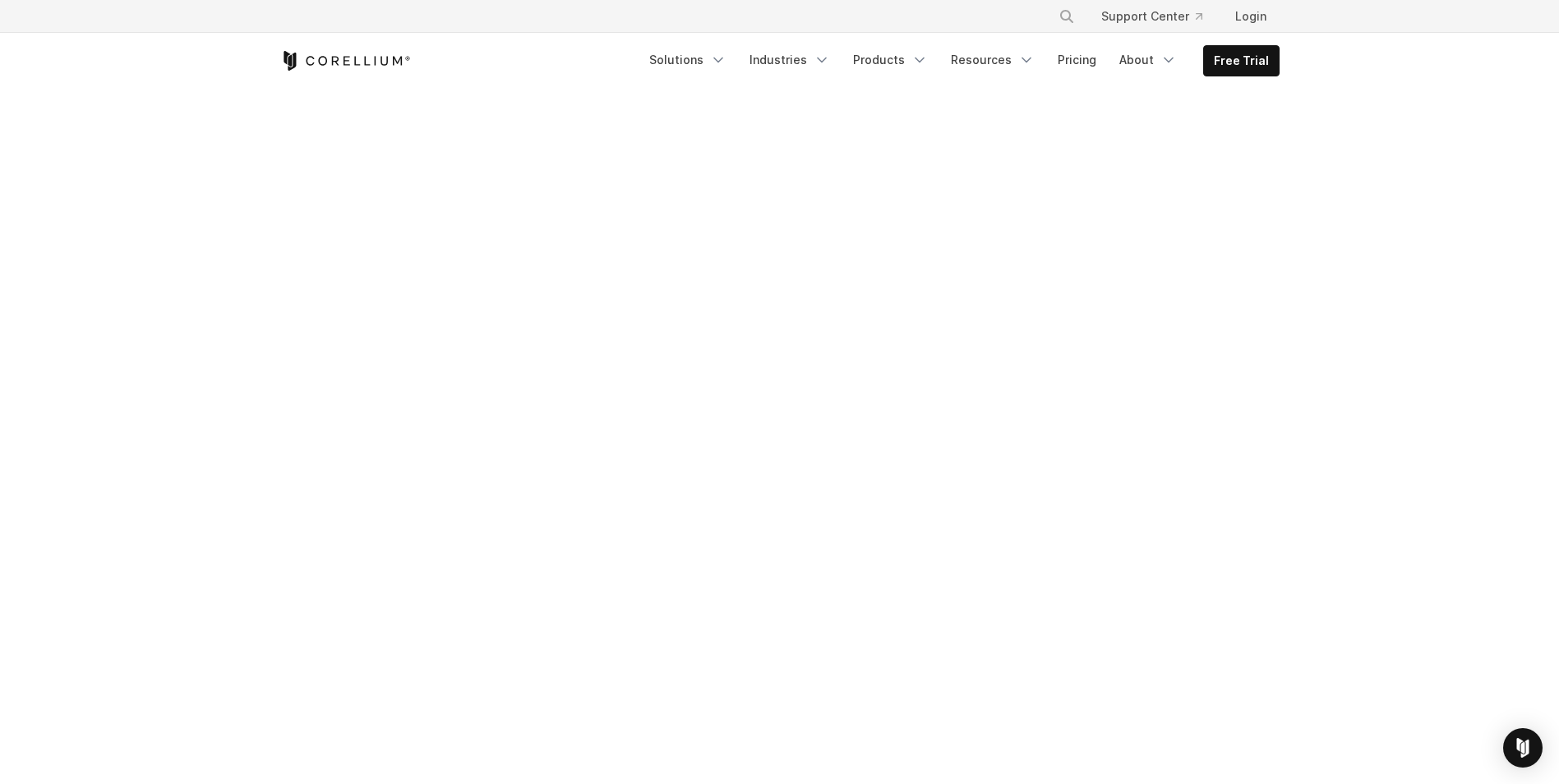
scroll to position [253, 0]
click at [1250, 467] on div at bounding box center [780, 540] width 1032 height 1068
click at [1273, 343] on div at bounding box center [780, 190] width 1032 height 1068
click at [1261, 513] on div at bounding box center [780, 190] width 1032 height 1068
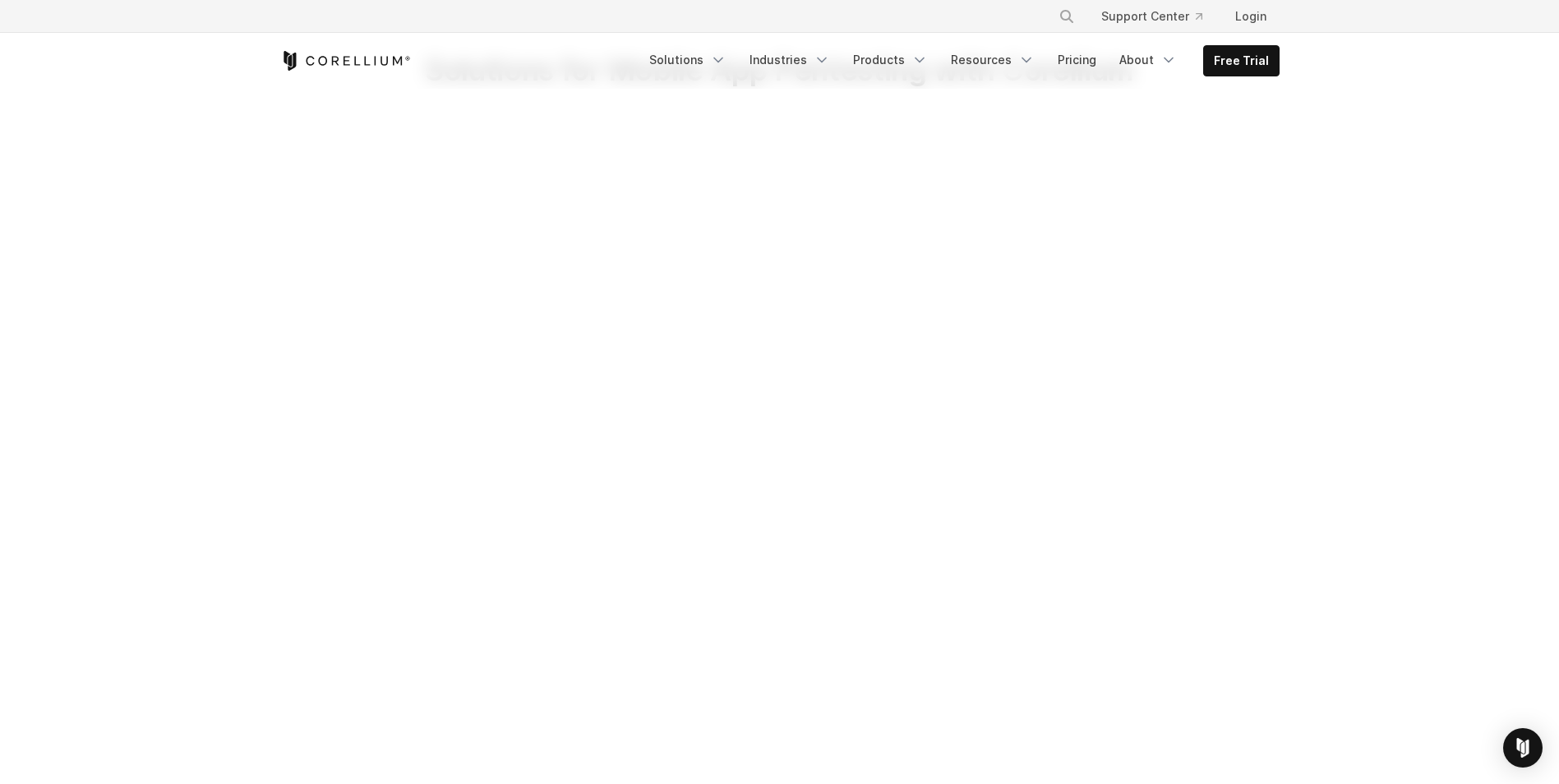
scroll to position [0, 0]
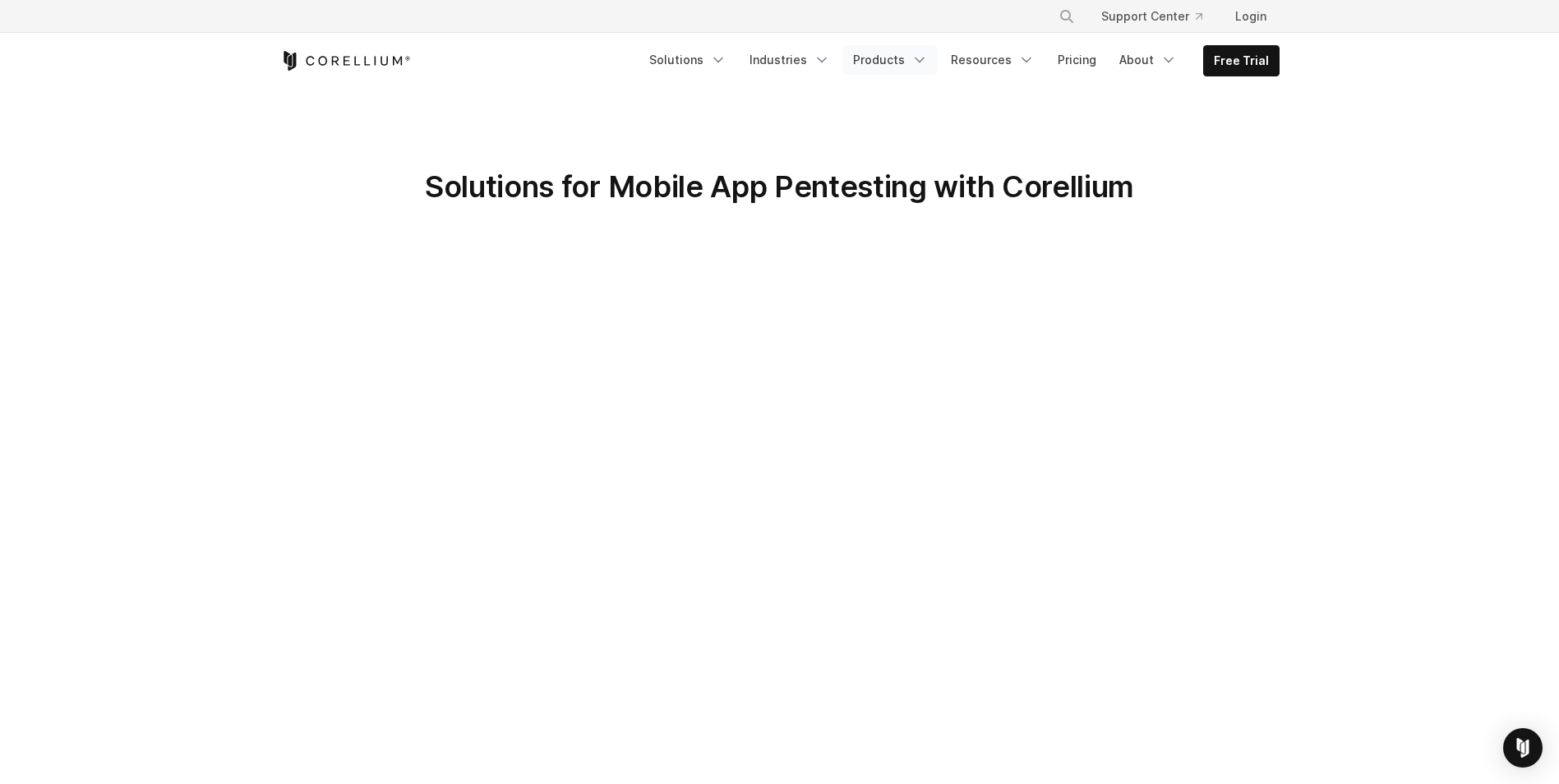
click at [875, 66] on link "Products" at bounding box center [890, 60] width 94 height 30
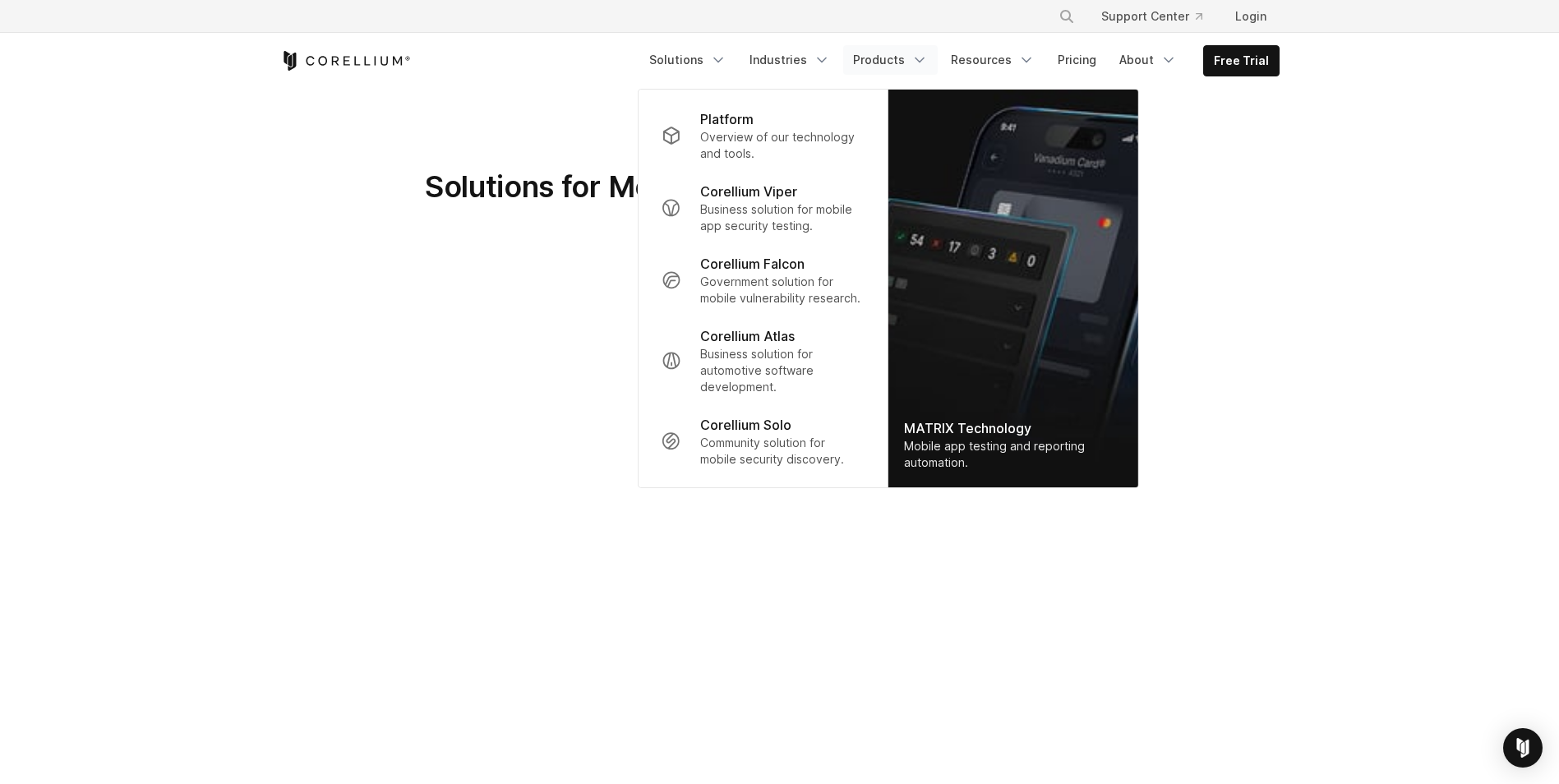
click at [631, 163] on section "Solutions for Mobile App Pentesting with Corellium" at bounding box center [780, 728] width 1559 height 1277
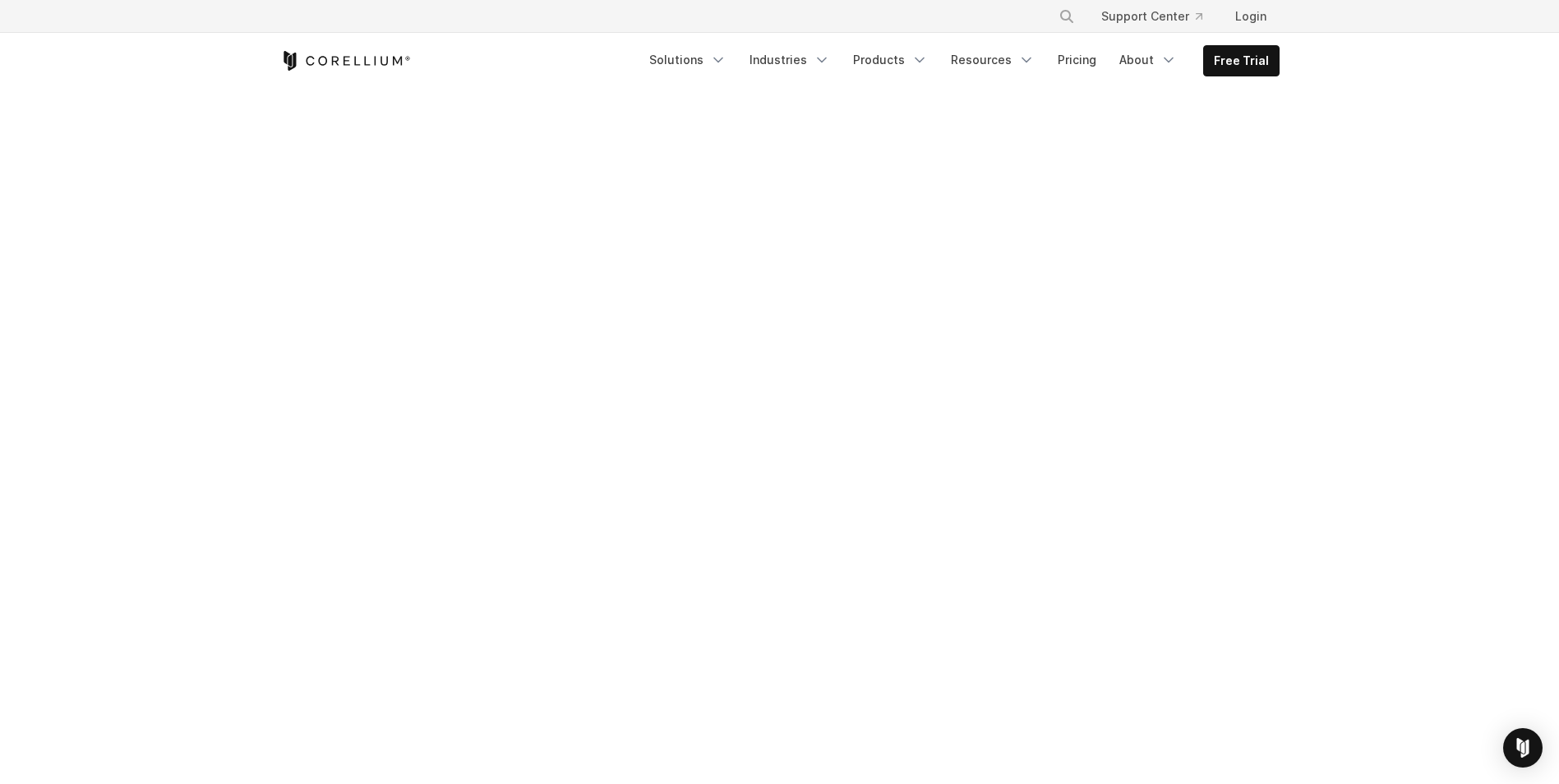
scroll to position [539, 0]
click at [1275, 389] on div at bounding box center [780, 253] width 1032 height 1068
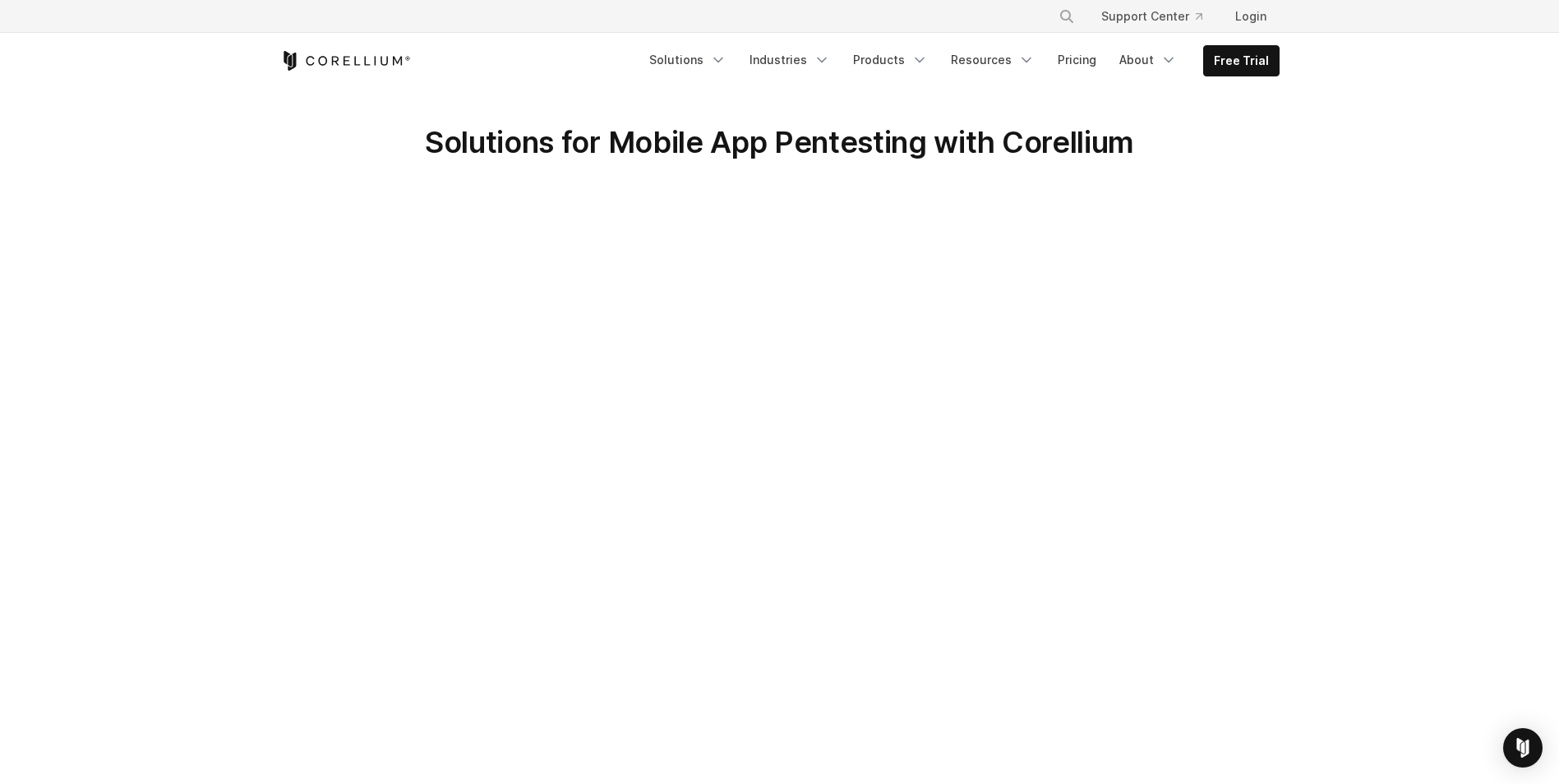
scroll to position [0, 0]
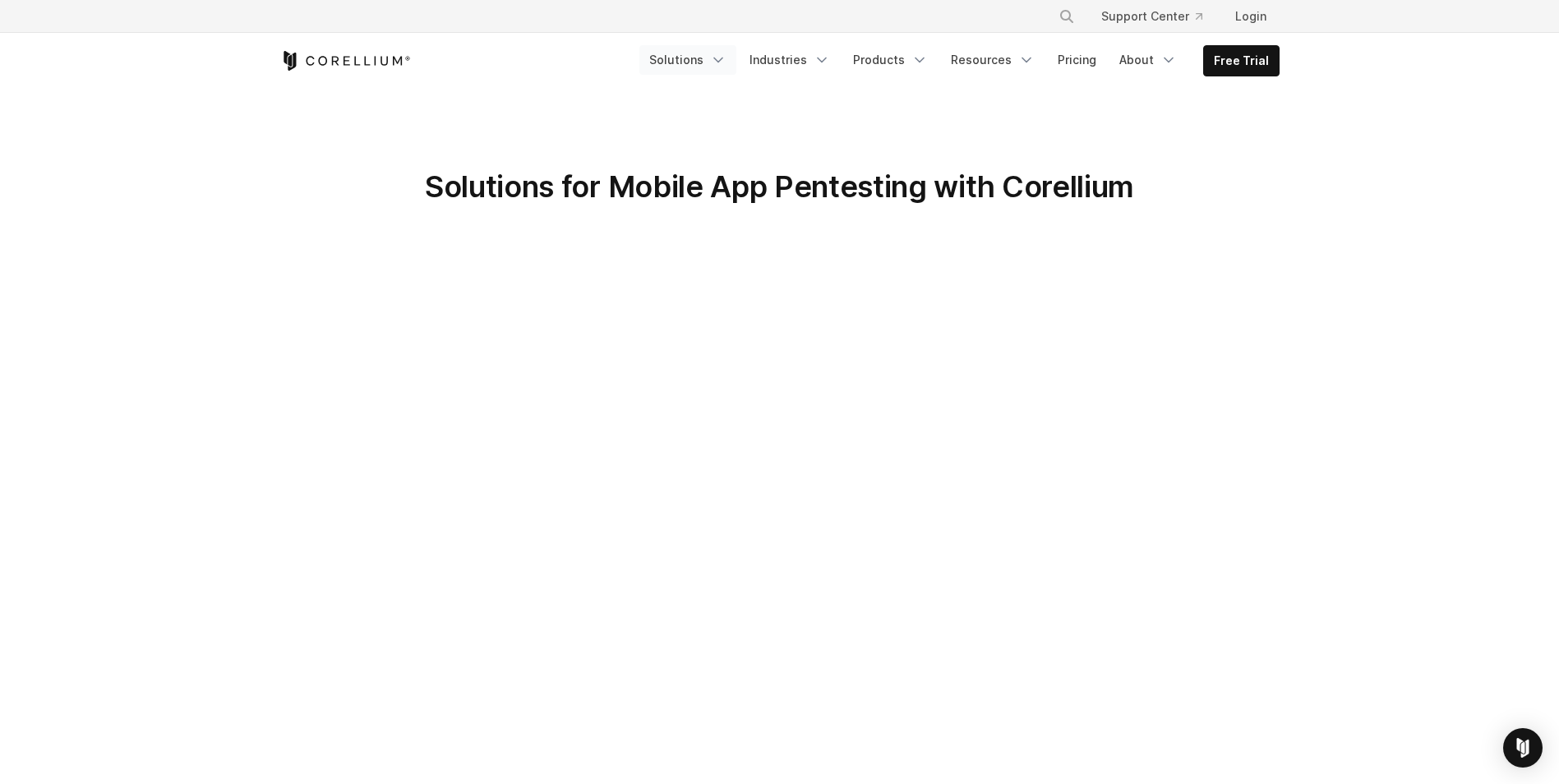
click at [718, 60] on link "Solutions" at bounding box center [687, 60] width 97 height 30
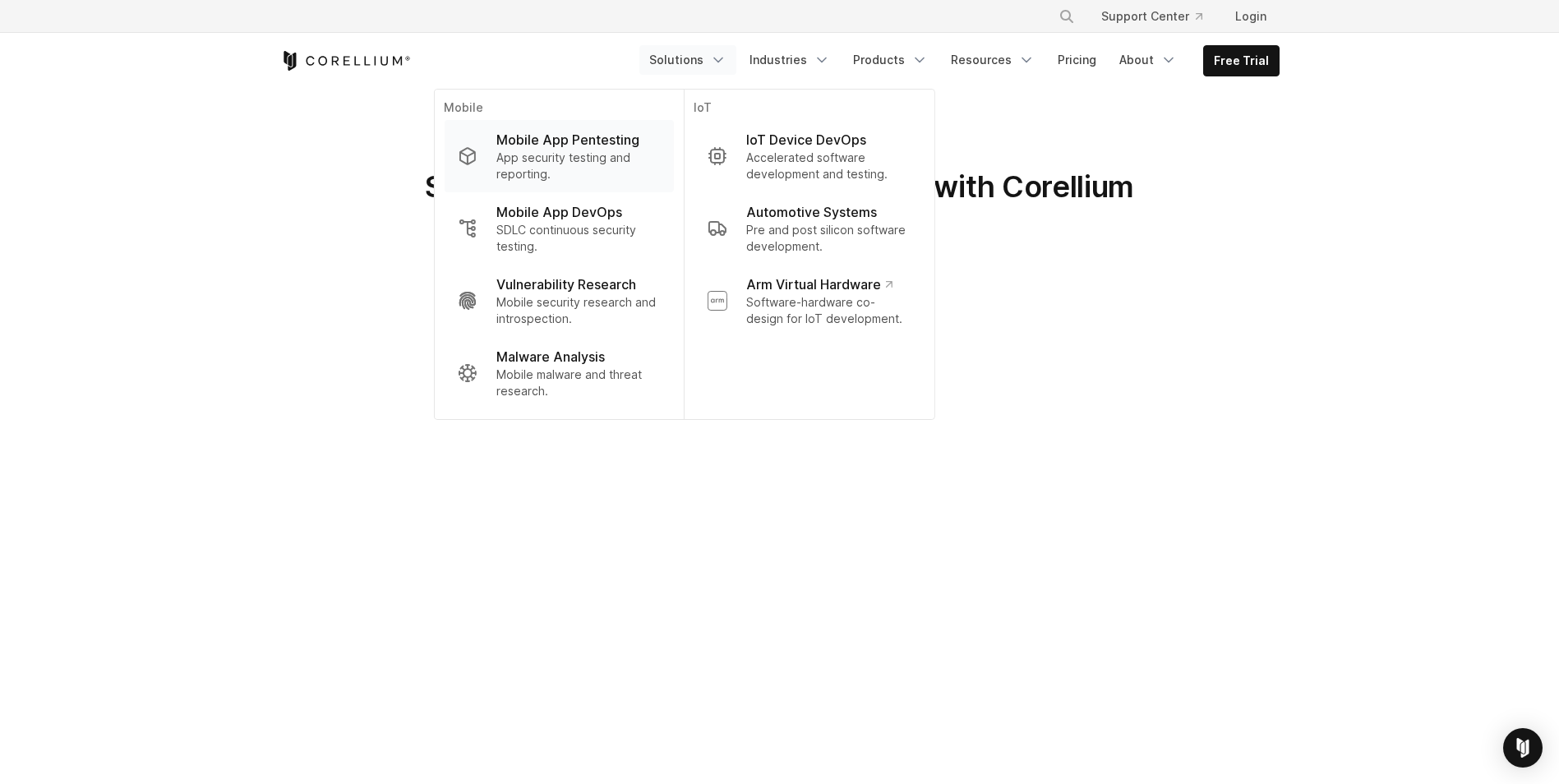
click at [591, 144] on p "Mobile App Pentesting" at bounding box center [567, 139] width 143 height 19
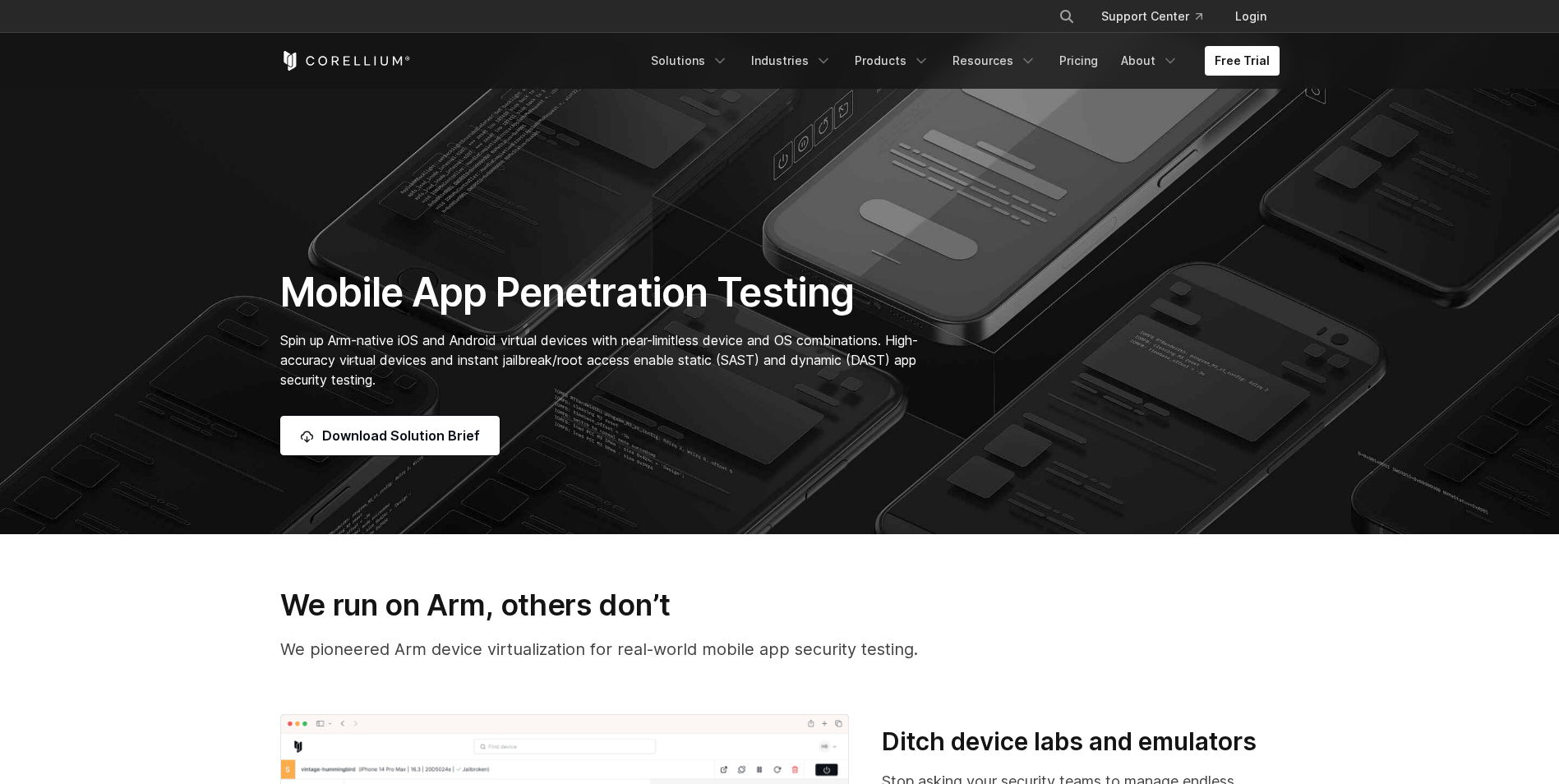
click at [437, 459] on section "Mobile App Penetration Testing Spin up Arm-native iOS and Android virtual devic…" at bounding box center [780, 161] width 1559 height 744
click at [438, 453] on link "Download Solution Brief" at bounding box center [390, 435] width 220 height 40
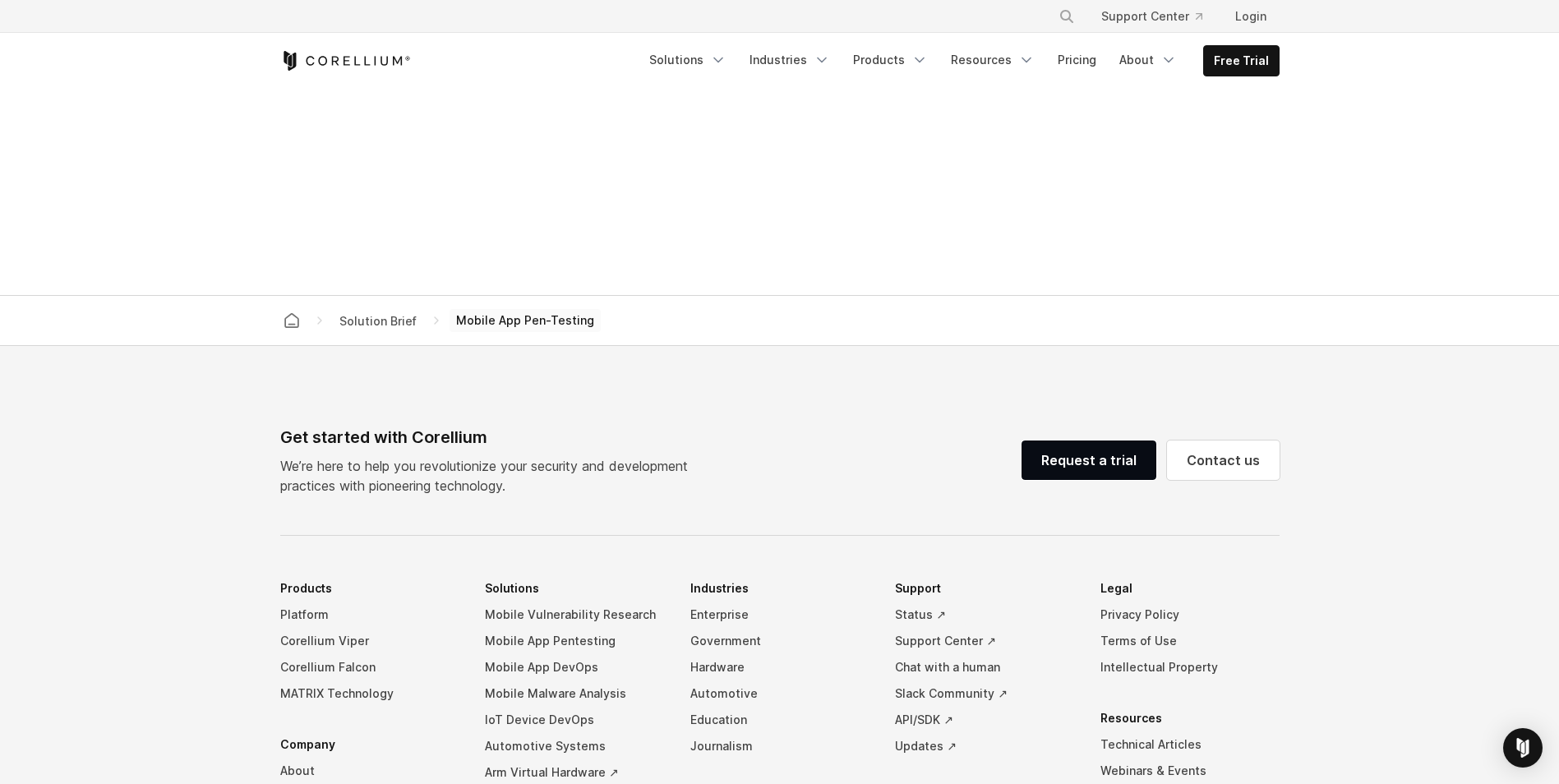
scroll to position [1082, 0]
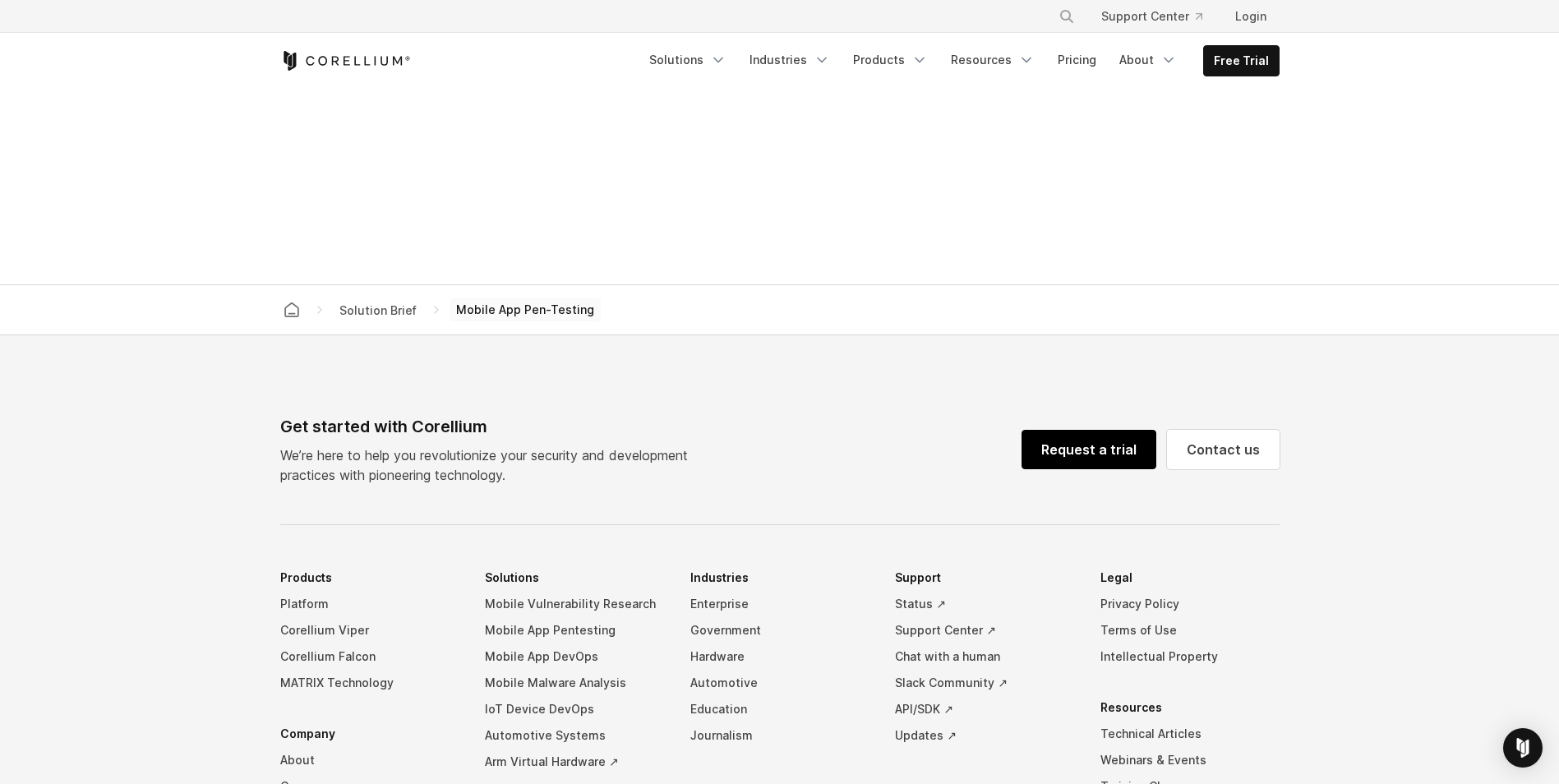
click at [1100, 464] on link "Request a trial" at bounding box center [1089, 449] width 135 height 40
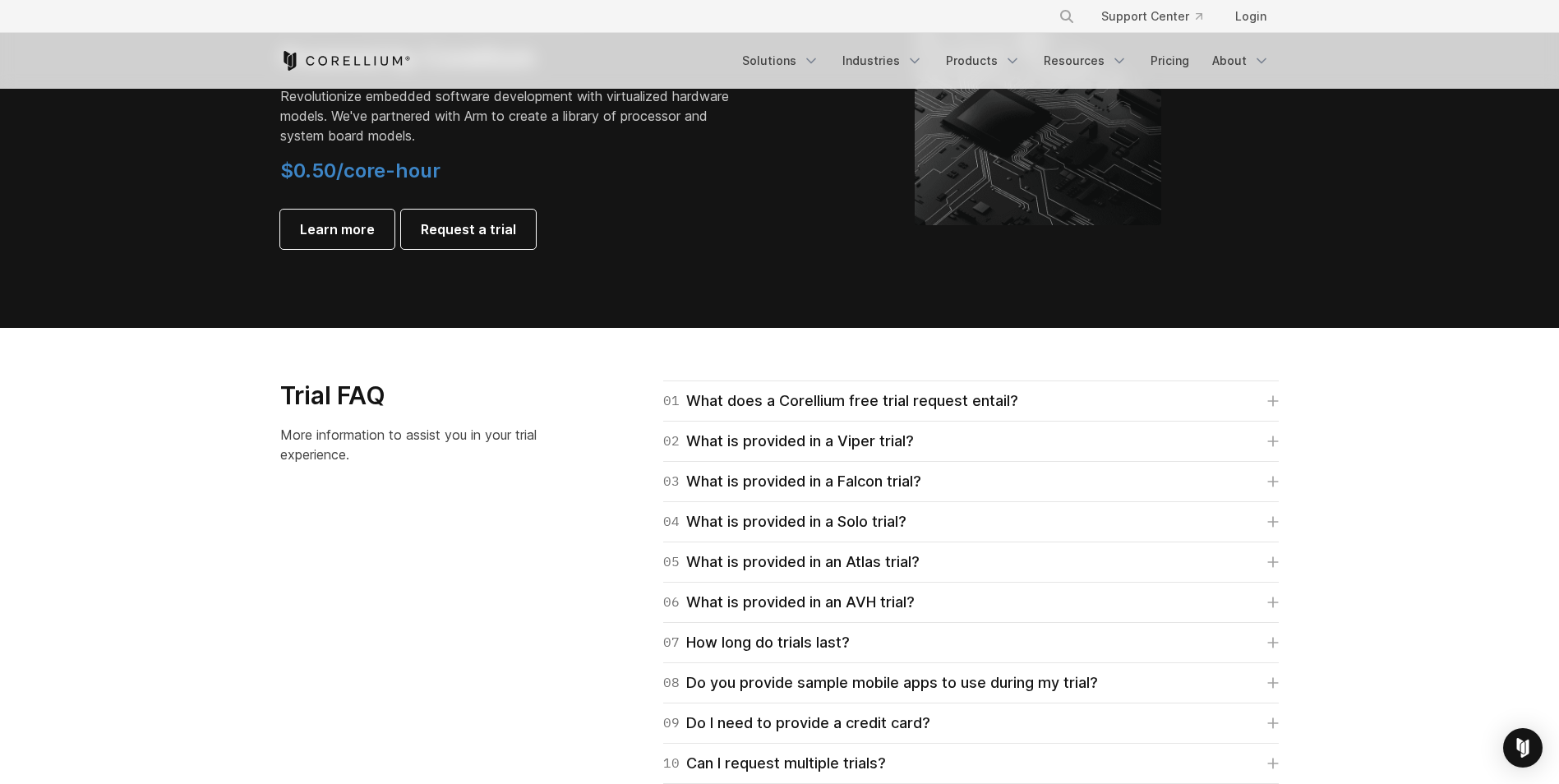
scroll to position [2095, 0]
click at [794, 506] on div "04 What is provided in a Solo trial? Corellium's Solo trial is for students onl…" at bounding box center [970, 521] width 615 height 41
click at [791, 513] on div "04 What is provided in a Solo trial?" at bounding box center [785, 520] width 244 height 23
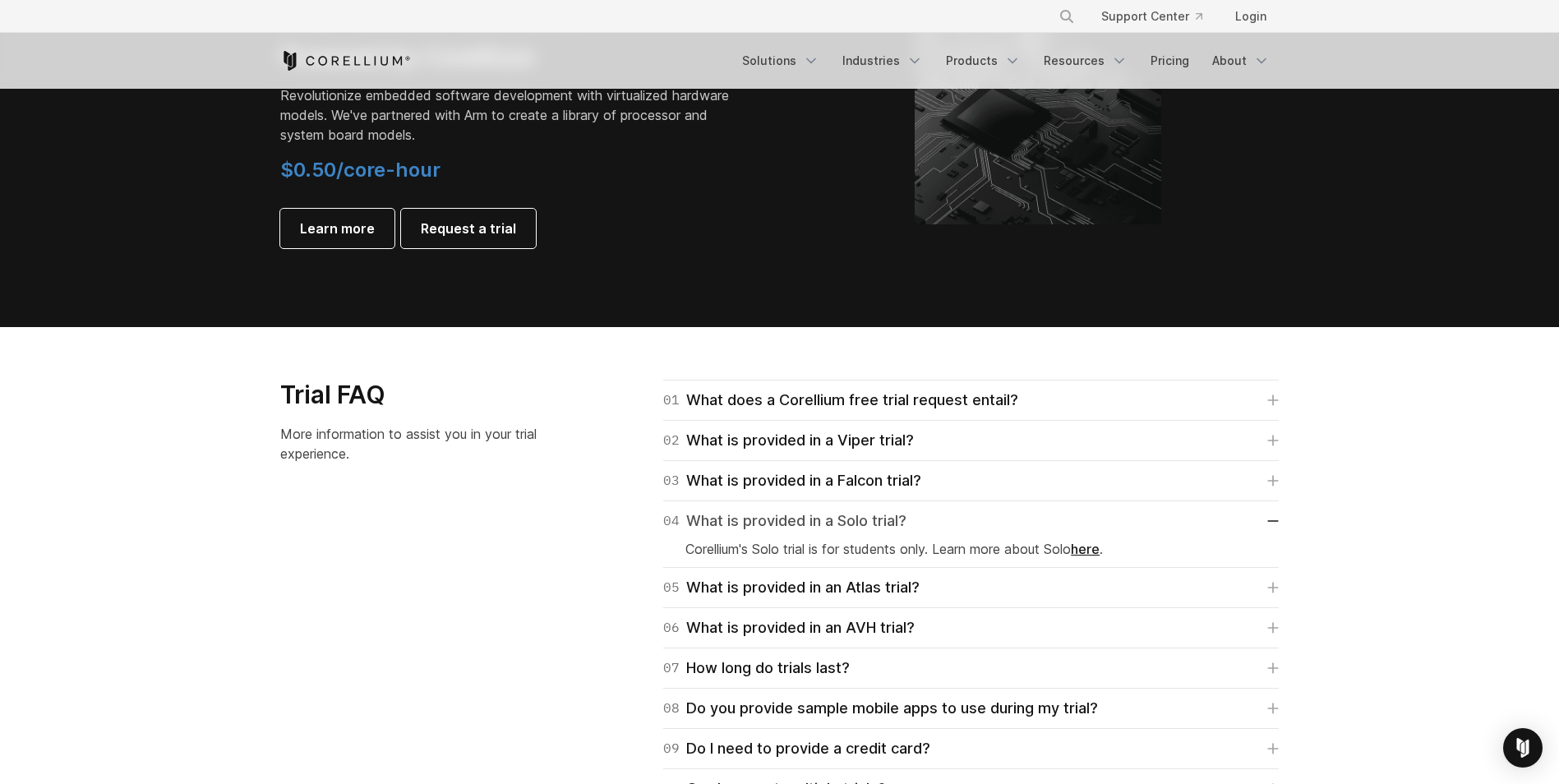
click at [791, 514] on div "04 What is provided in a Solo trial?" at bounding box center [785, 520] width 244 height 23
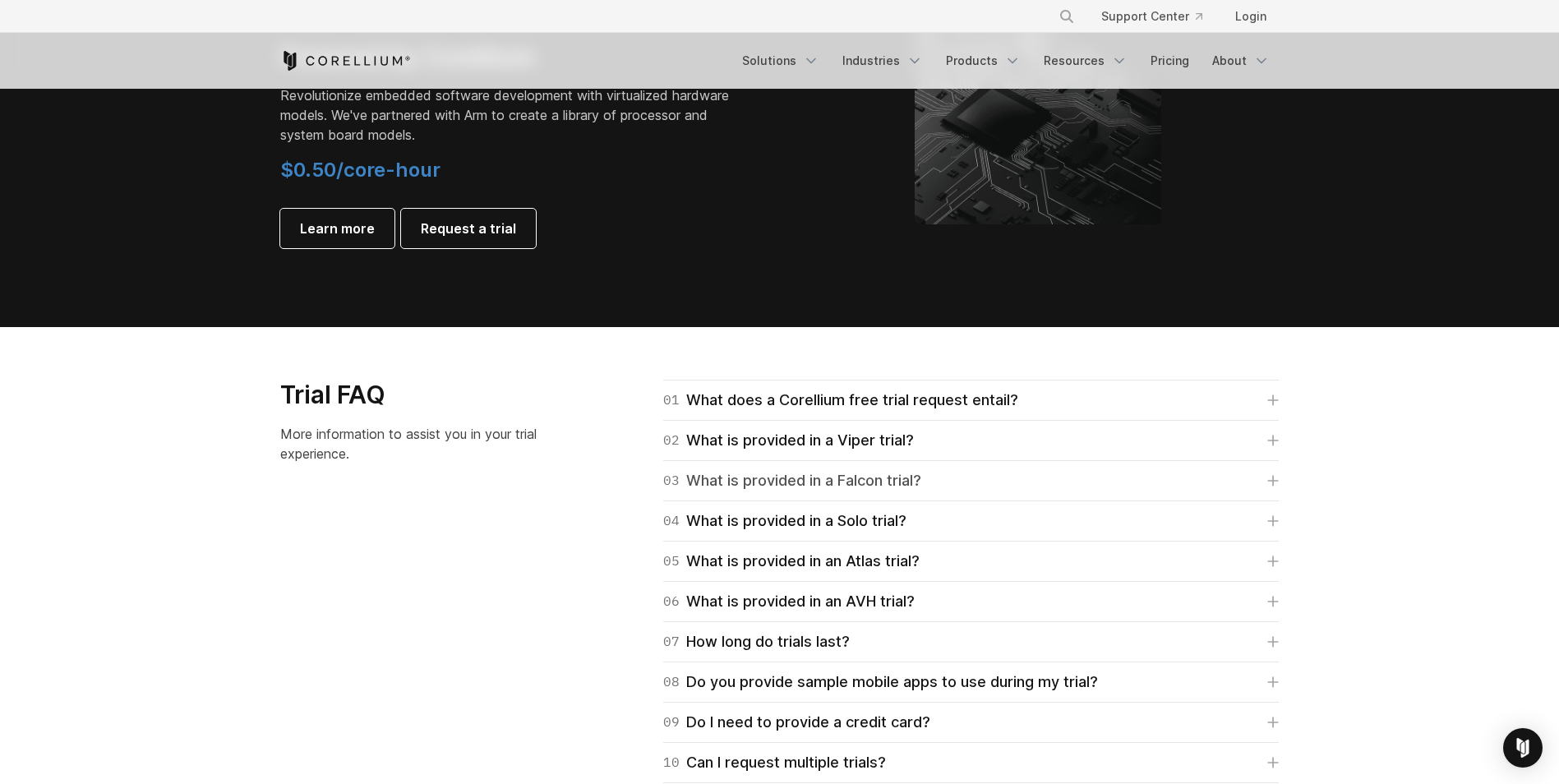
click at [803, 484] on div "03 What is provided in a Falcon trial?" at bounding box center [792, 481] width 258 height 23
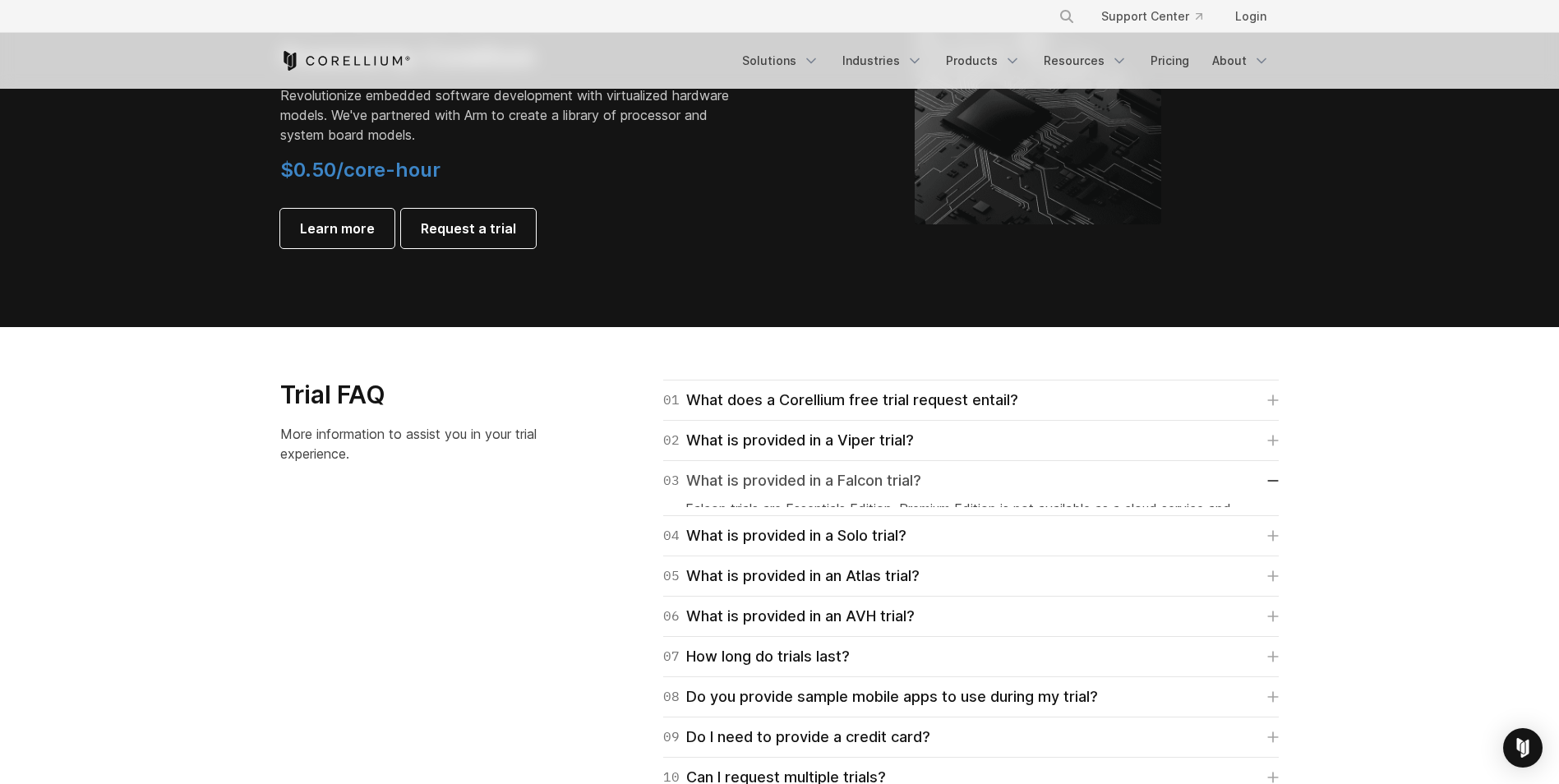
click at [803, 483] on div "03 What is provided in a Falcon trial?" at bounding box center [792, 481] width 258 height 23
click at [824, 449] on div "02 What is provided in a Viper trial?" at bounding box center [789, 440] width 251 height 23
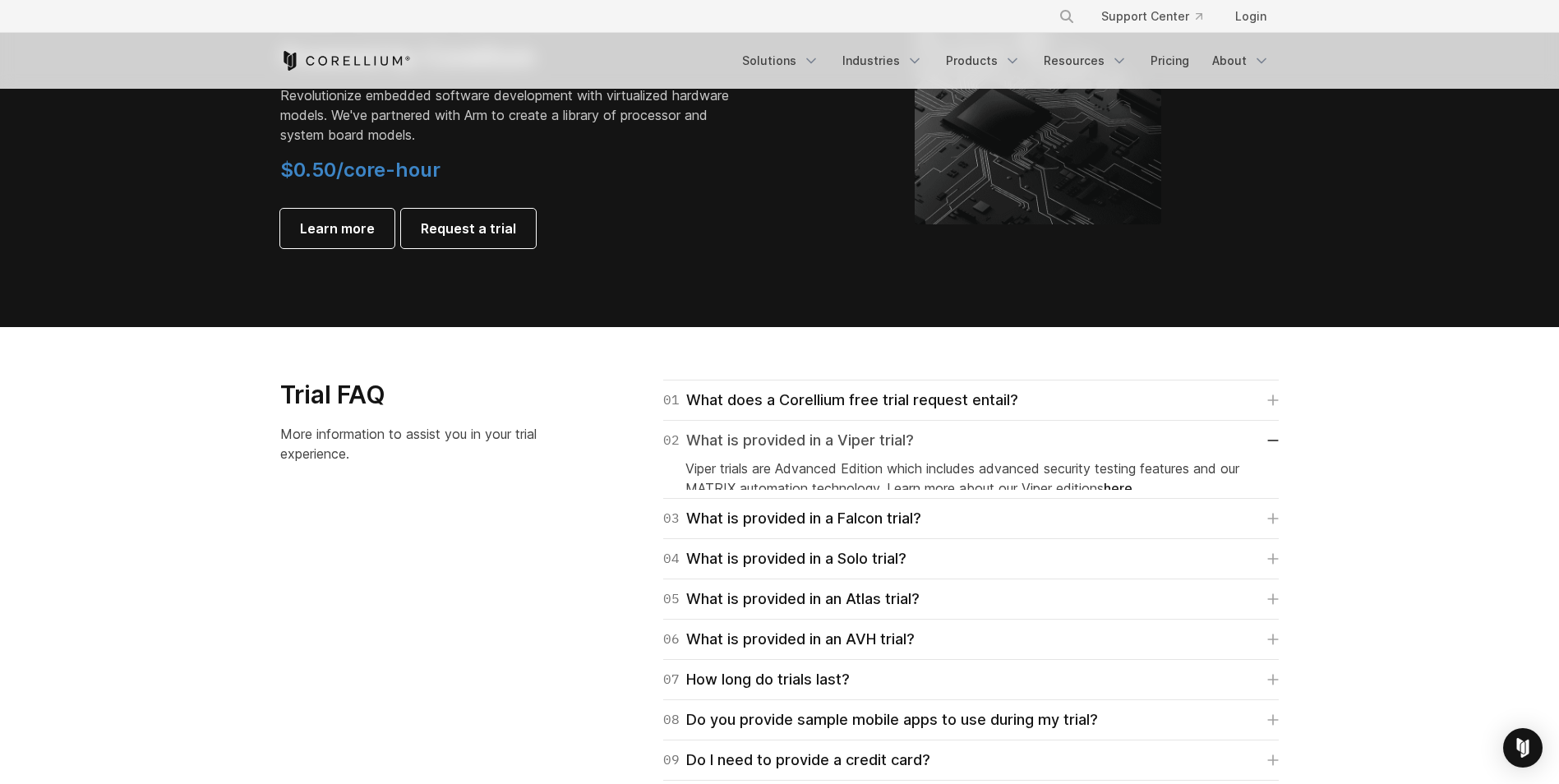
click at [824, 449] on div "02 What is provided in a Viper trial?" at bounding box center [789, 440] width 251 height 23
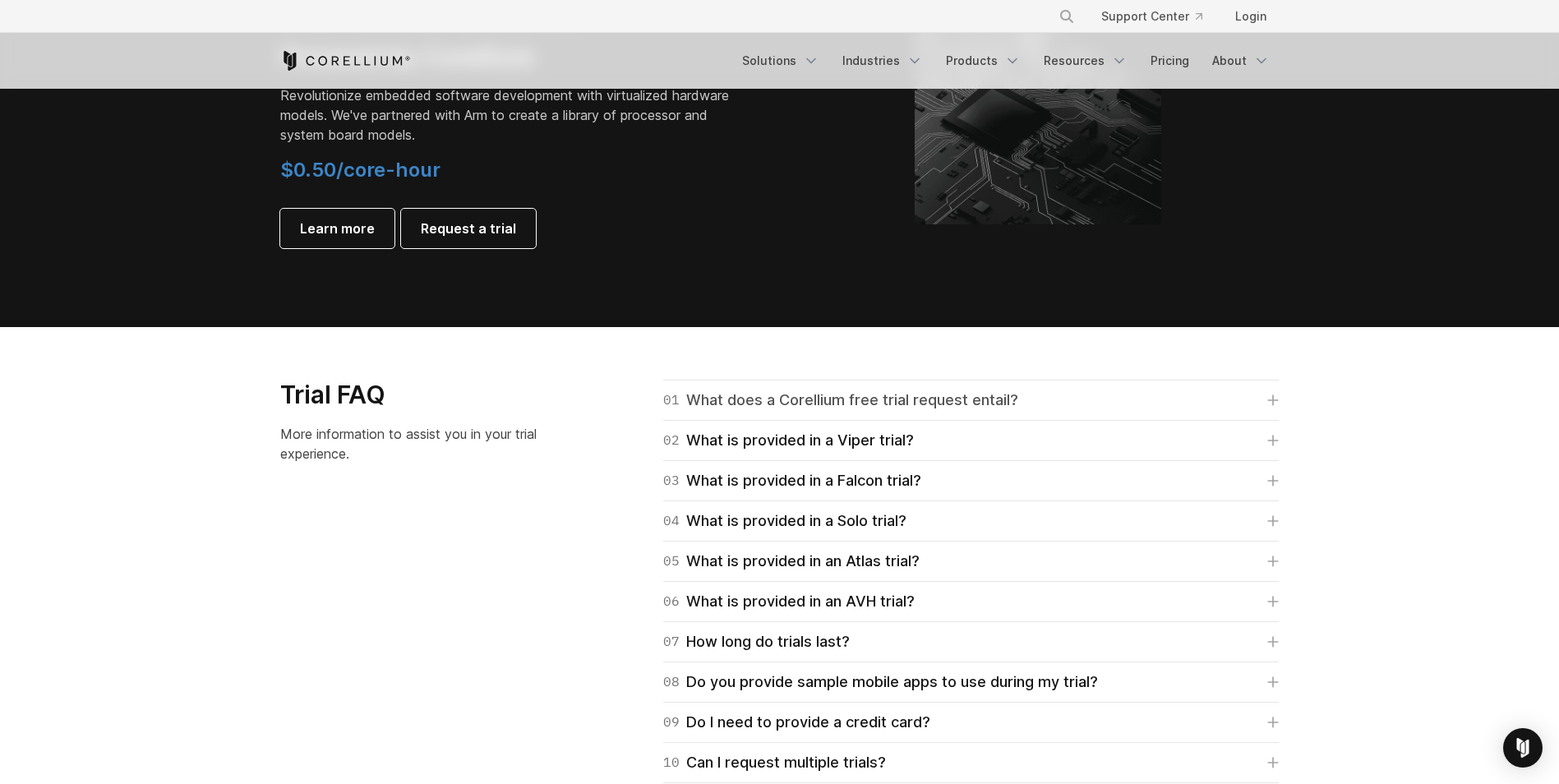
click at [841, 407] on div "01 What does a Corellium free trial request entail?" at bounding box center [840, 399] width 355 height 23
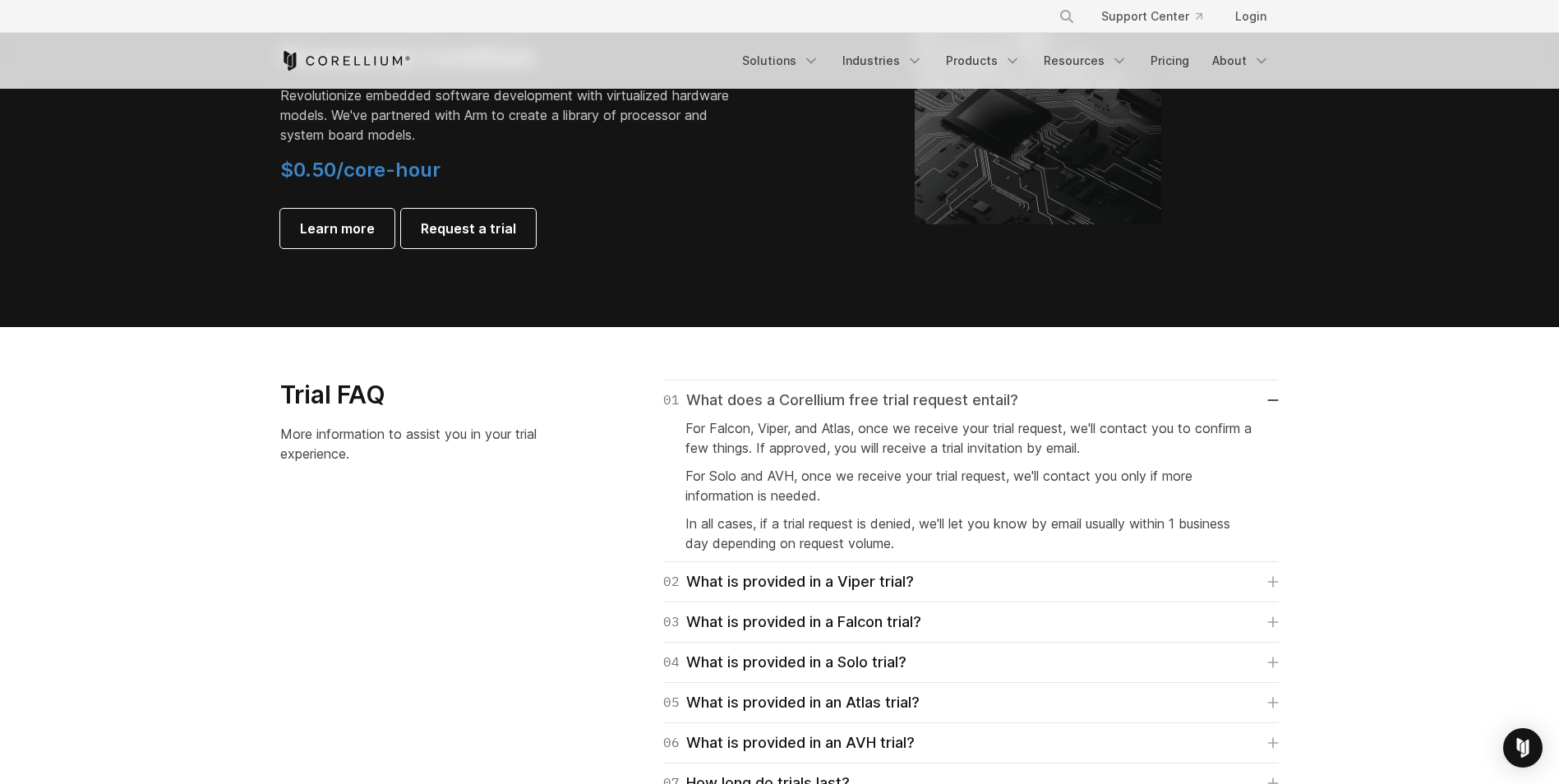
click at [841, 407] on div "01 What does a Corellium free trial request entail?" at bounding box center [840, 399] width 355 height 23
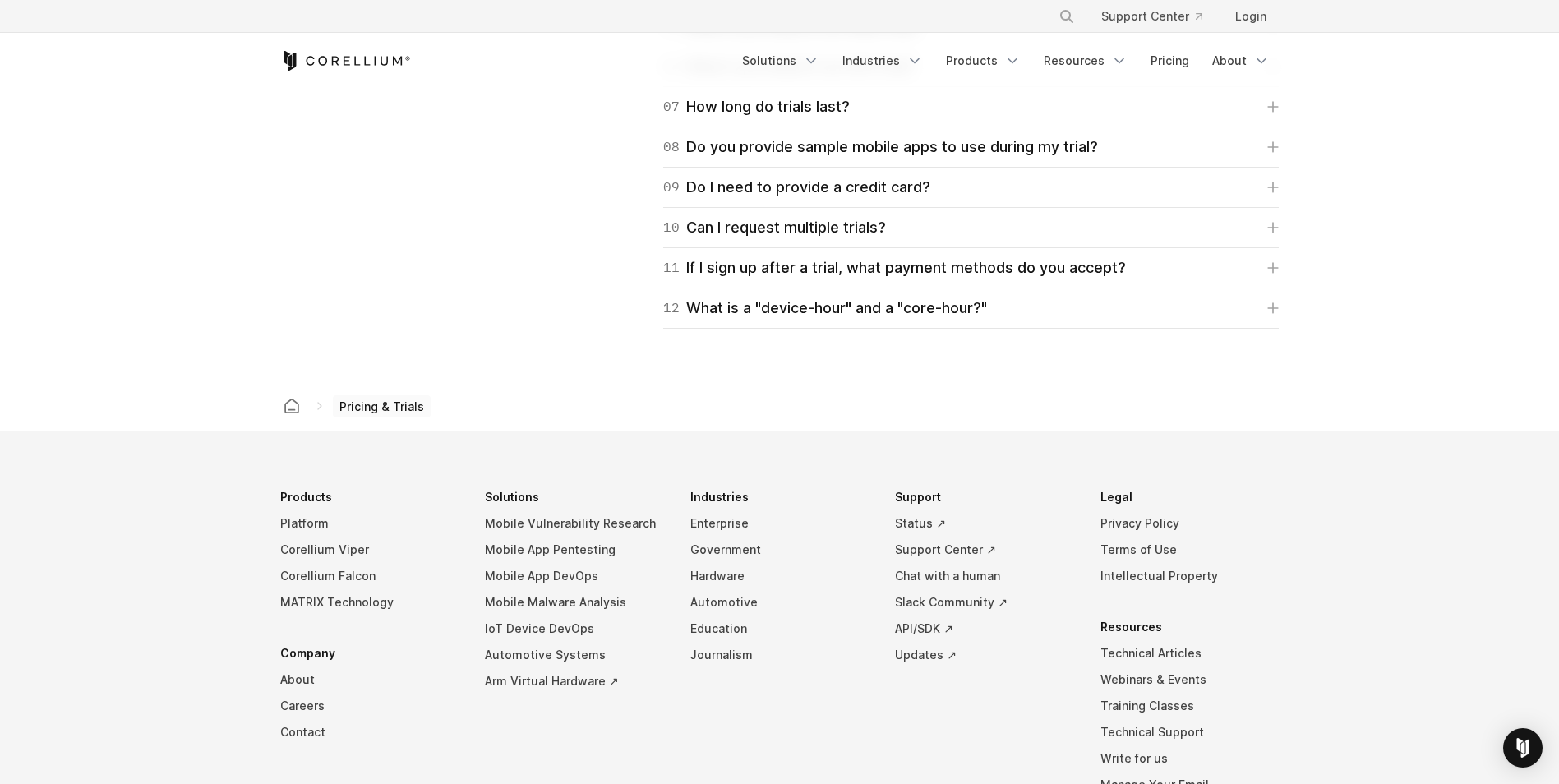
scroll to position [2631, 0]
drag, startPoint x: 757, startPoint y: 329, endPoint x: 762, endPoint y: 321, distance: 9.4
click at [762, 321] on section "Trial FAQ More information to assist you in your trial experience. 01 What does…" at bounding box center [780, 85] width 1559 height 589
drag, startPoint x: 762, startPoint y: 321, endPoint x: 767, endPoint y: 313, distance: 9.4
click at [767, 313] on div "12 What is a "device-hour" and a "core-hour?"" at bounding box center [825, 306] width 324 height 23
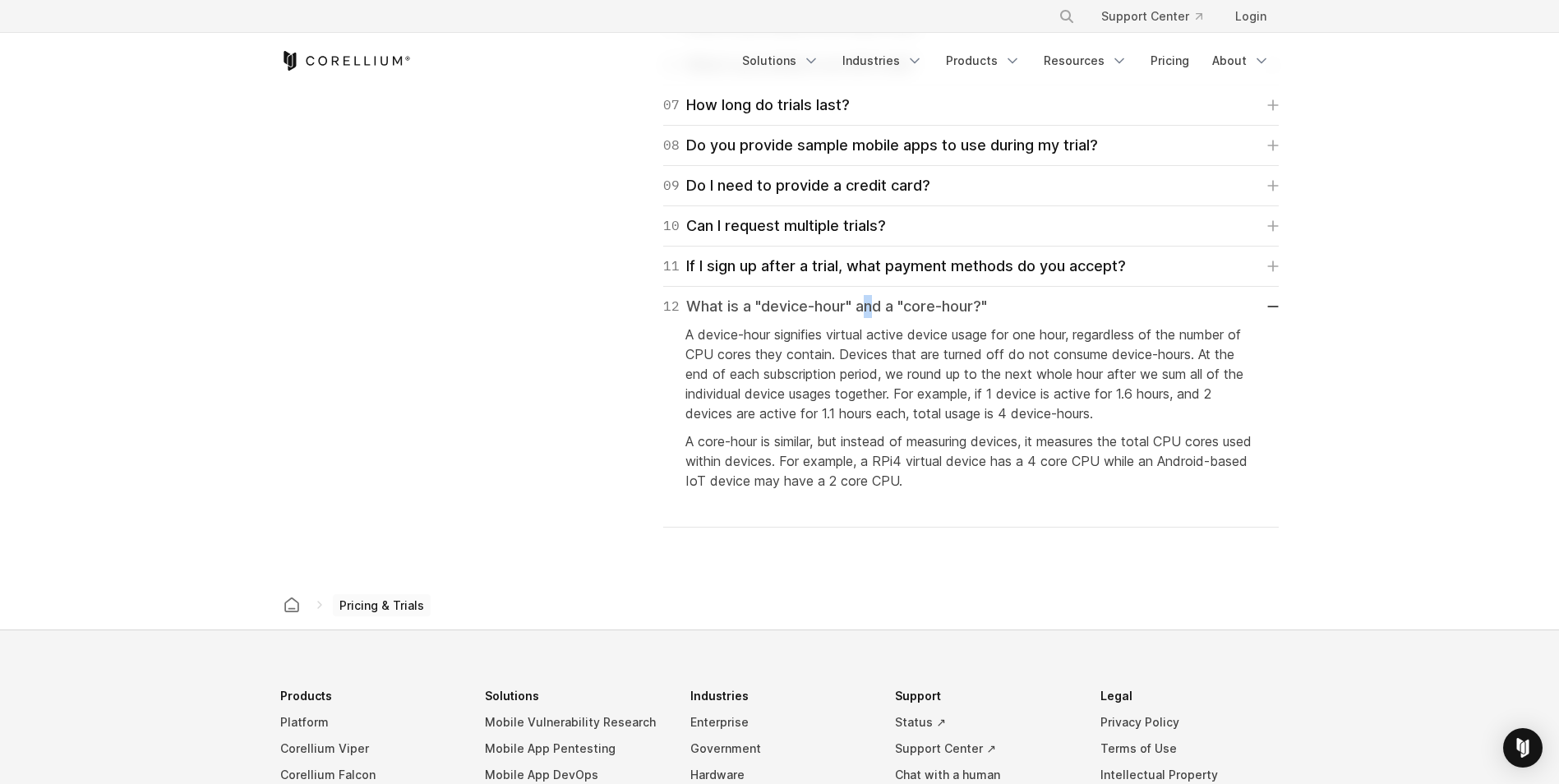
click at [767, 313] on div "12 What is a "device-hour" and a "core-hour?"" at bounding box center [825, 306] width 324 height 23
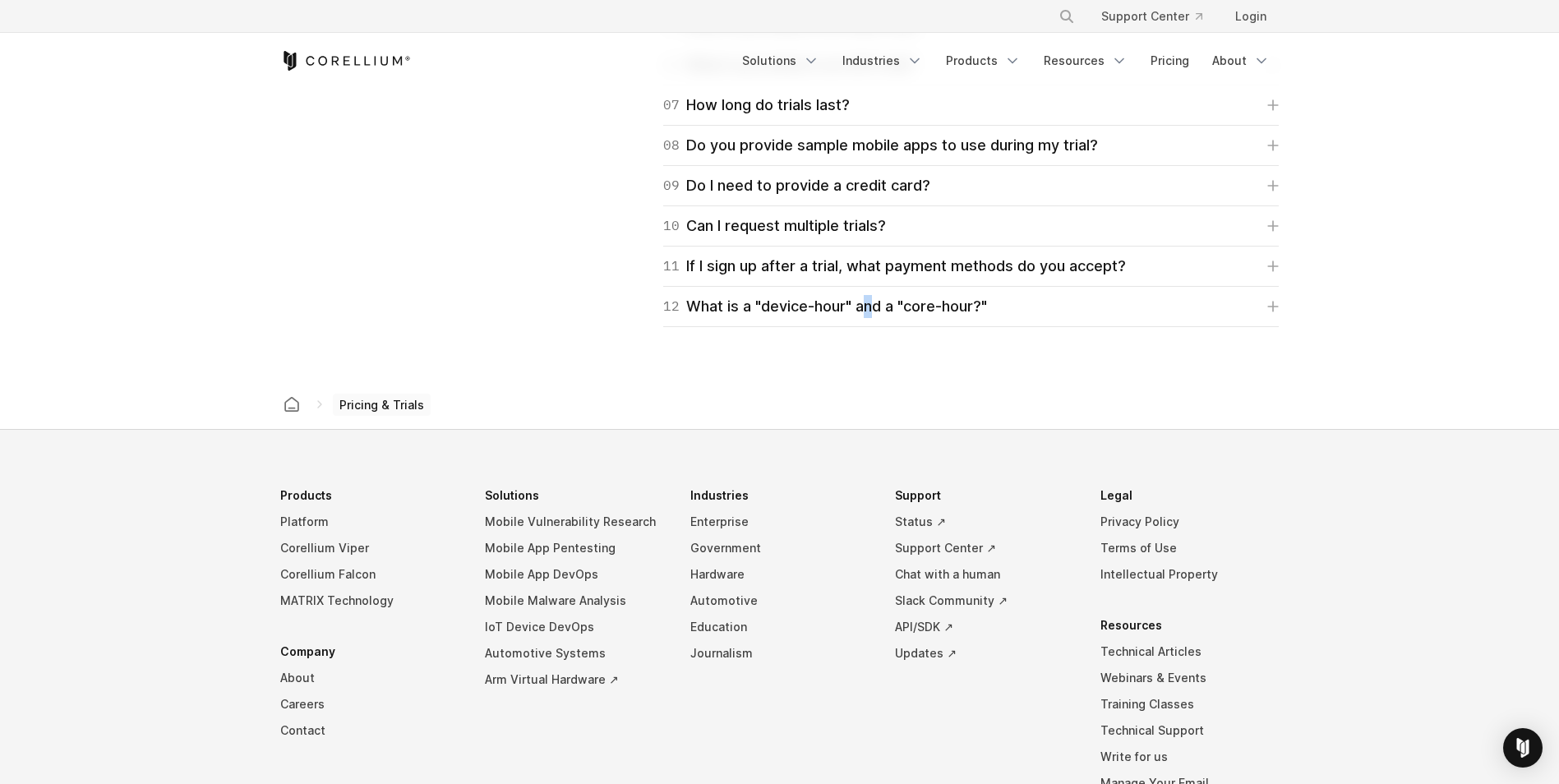
drag, startPoint x: 767, startPoint y: 313, endPoint x: 763, endPoint y: 350, distance: 37.2
click at [763, 350] on section "Trial FAQ More information to assist you in your trial experience. 01 What does…" at bounding box center [780, 85] width 1559 height 589
click at [764, 310] on div "12 What is a "device-hour" and a "core-hour?"" at bounding box center [825, 306] width 324 height 23
